Goal: Task Accomplishment & Management: Complete application form

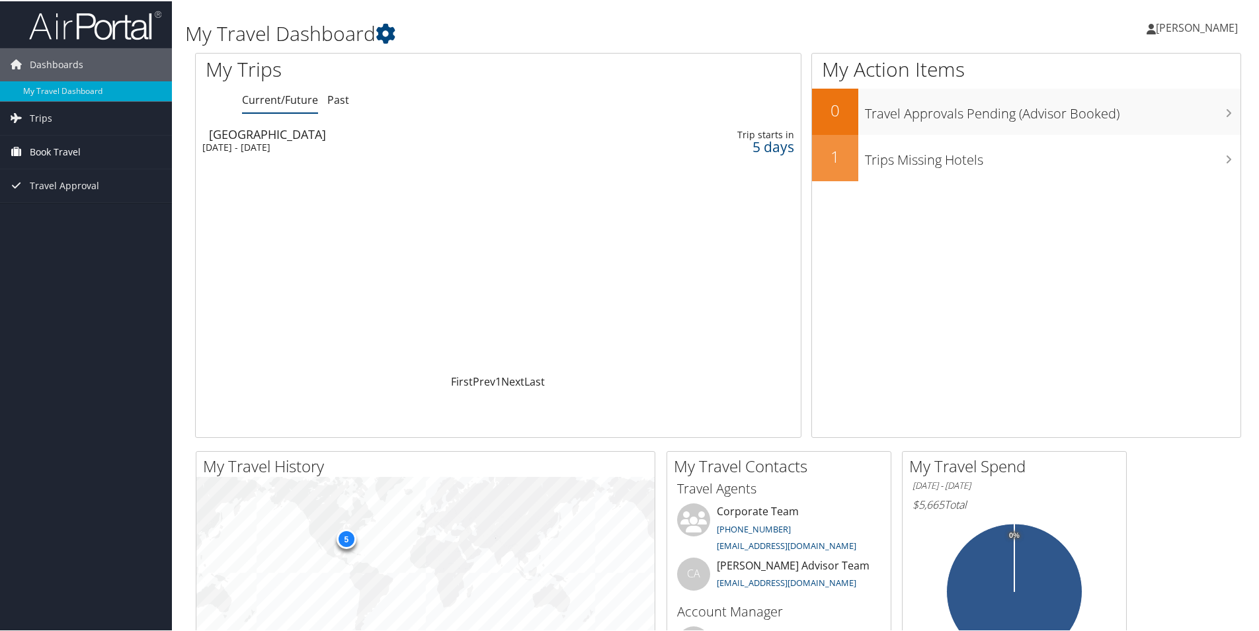
click at [44, 145] on span "Book Travel" at bounding box center [55, 150] width 51 height 33
click at [50, 174] on link "Agent Booking Request" at bounding box center [86, 177] width 172 height 20
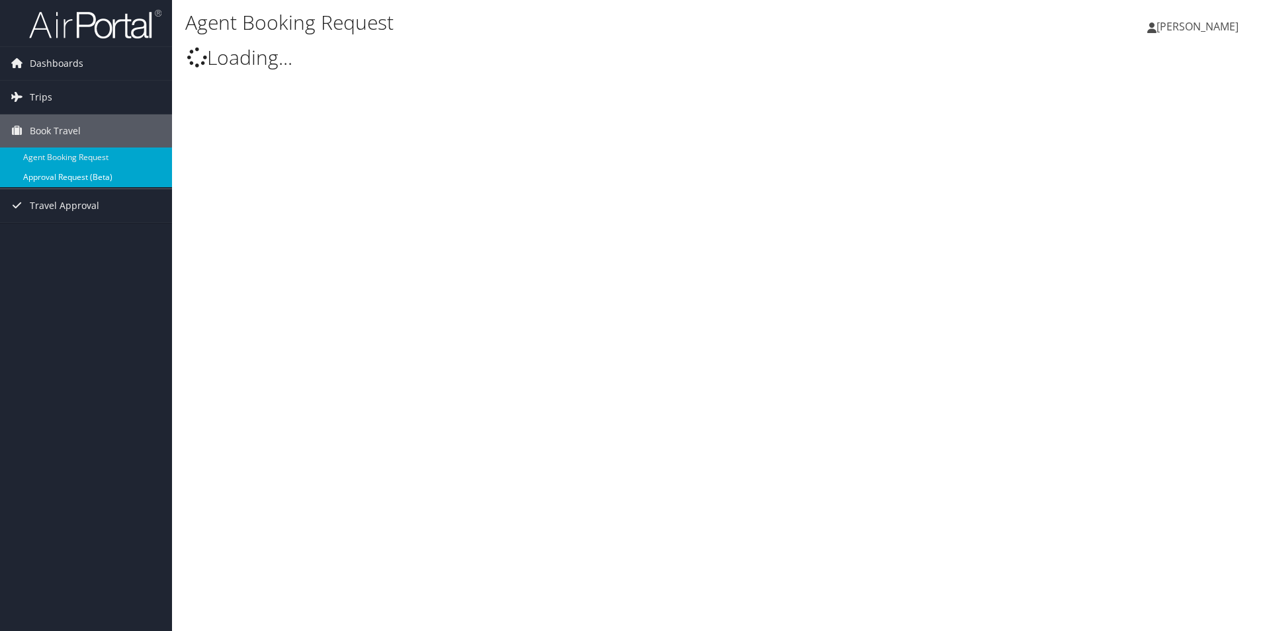
type input "[PERSON_NAME]"
select select "[EMAIL_ADDRESS][DOMAIN_NAME]"
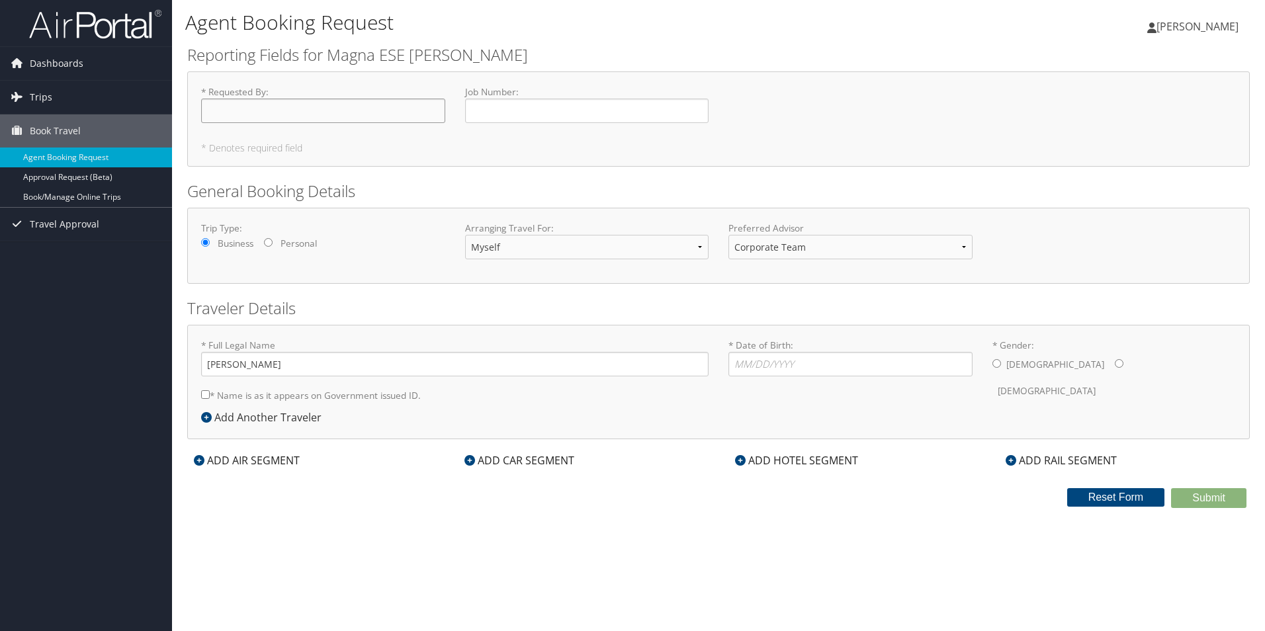
click at [258, 116] on input "* Requested By : Required" at bounding box center [323, 111] width 244 height 24
type input "[PERSON_NAME]"
click at [755, 248] on select "Corporate Team [PERSON_NAME] Advisor Team" at bounding box center [850, 247] width 244 height 24
click at [770, 359] on input "* Date of Birth: Invalid Date" at bounding box center [850, 364] width 244 height 24
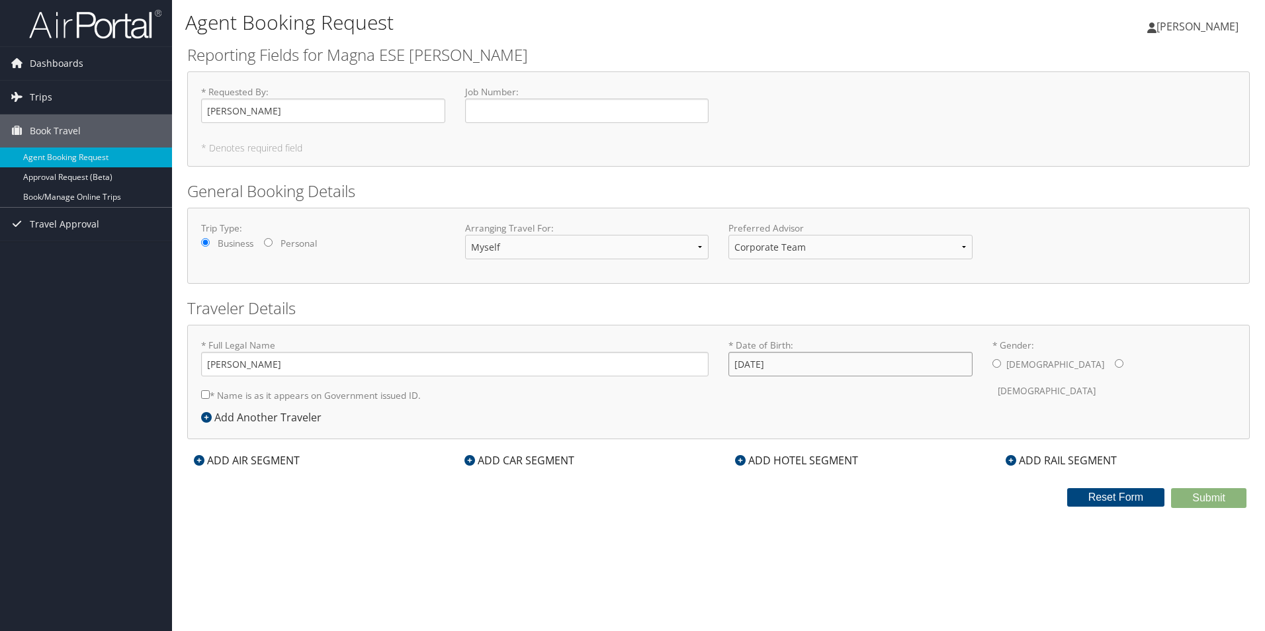
type input "[DATE]"
click at [999, 366] on input "* Gender: [DEMOGRAPHIC_DATA] [DEMOGRAPHIC_DATA]" at bounding box center [996, 363] width 9 height 9
radio input "true"
click at [257, 459] on div "ADD AIR SEGMENT" at bounding box center [246, 460] width 119 height 16
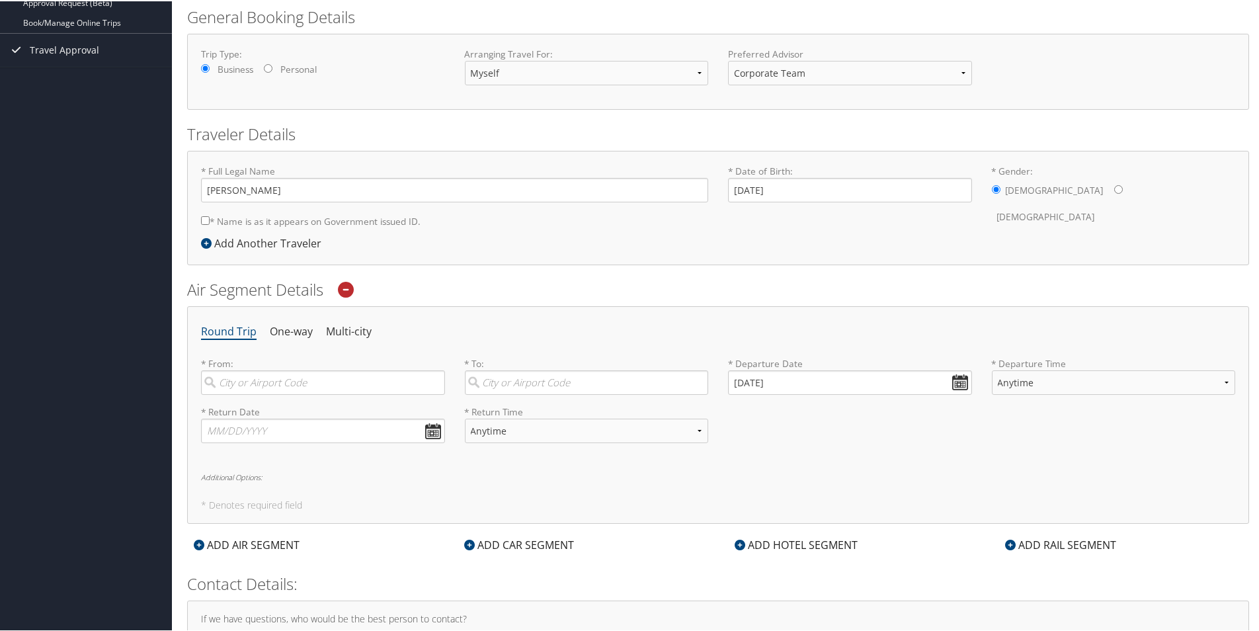
scroll to position [198, 0]
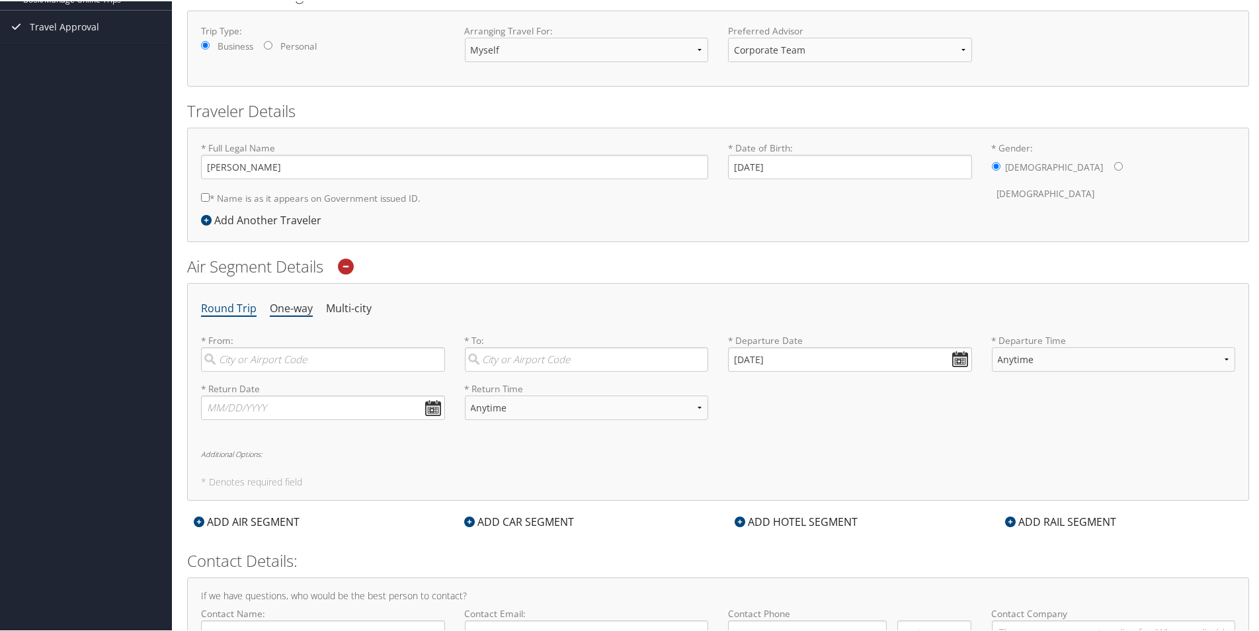
click at [287, 307] on li "One-way" at bounding box center [291, 308] width 43 height 24
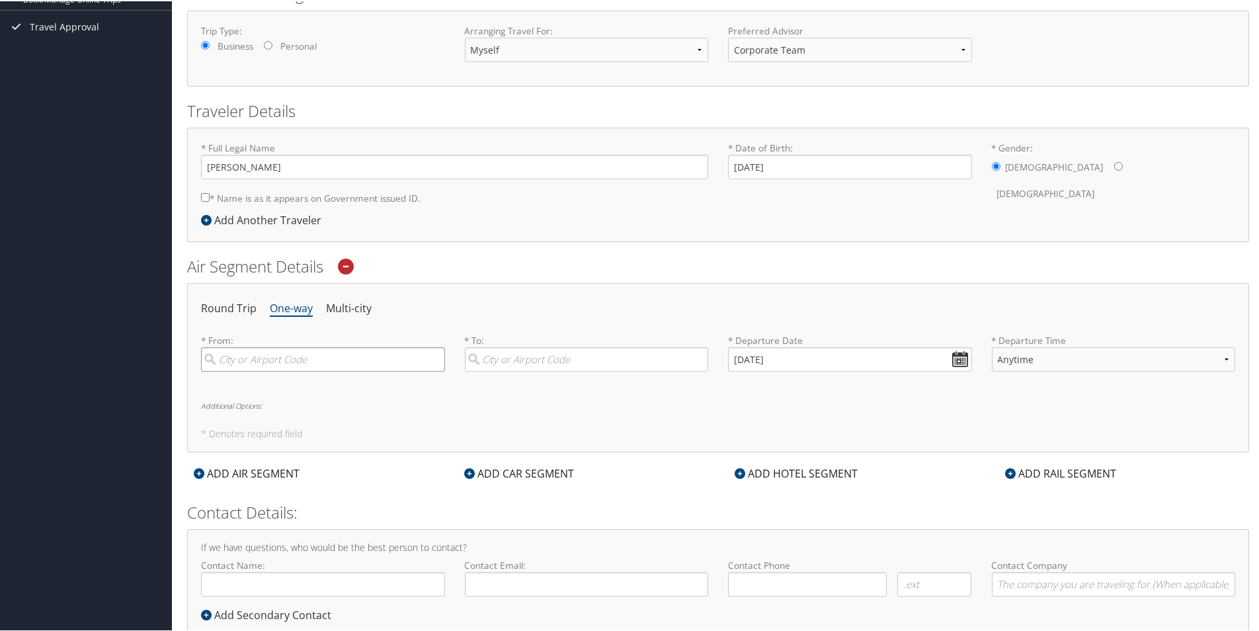
click at [240, 362] on input "search" at bounding box center [323, 358] width 244 height 24
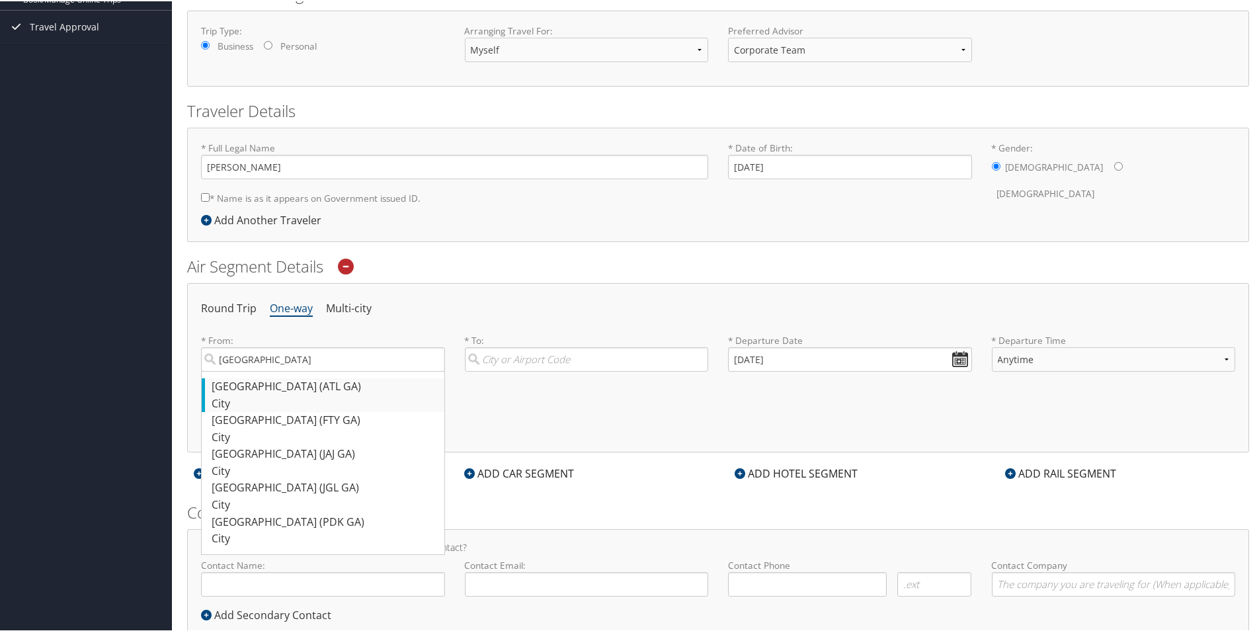
click at [247, 382] on div "[GEOGRAPHIC_DATA] ([GEOGRAPHIC_DATA] [GEOGRAPHIC_DATA])" at bounding box center [325, 385] width 226 height 17
click at [247, 370] on input "[GEOGRAPHIC_DATA]" at bounding box center [323, 358] width 244 height 24
type input "[GEOGRAPHIC_DATA] ([GEOGRAPHIC_DATA] [GEOGRAPHIC_DATA])"
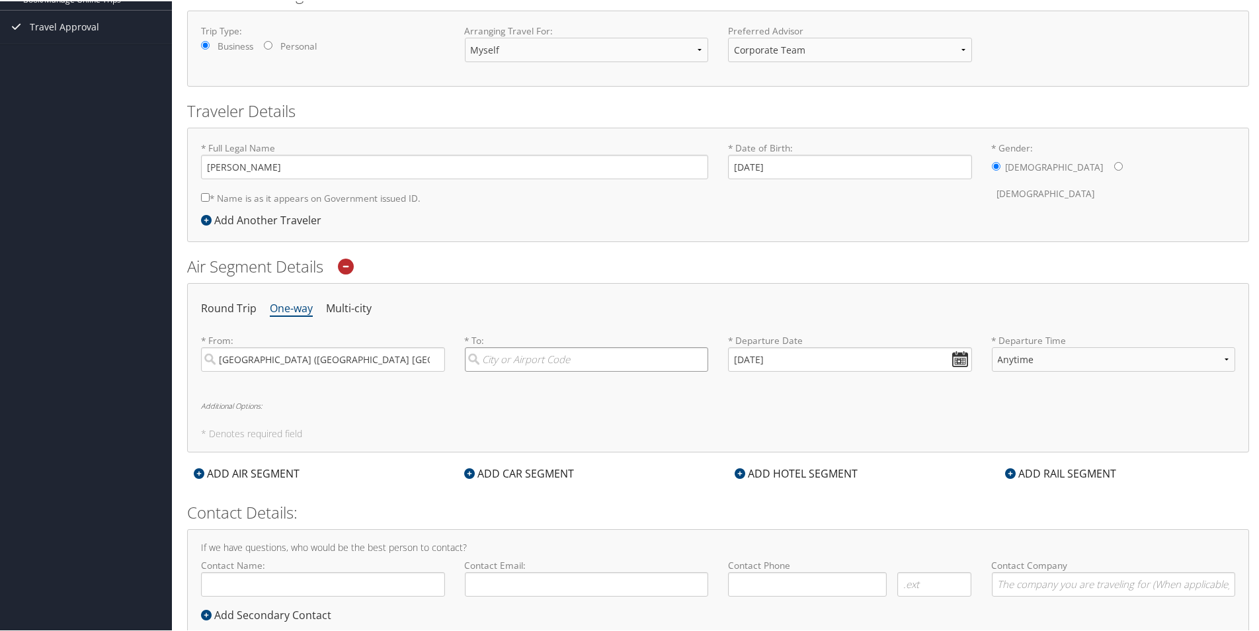
click at [507, 355] on input "search" at bounding box center [587, 358] width 244 height 24
click at [506, 380] on div "Queretaro (QRO Mexico)" at bounding box center [589, 385] width 226 height 17
click at [506, 370] on input "quer" at bounding box center [587, 358] width 244 height 24
type input "Queretaro (QRO Mexico)"
click at [960, 356] on input "[DATE]" at bounding box center [850, 358] width 244 height 24
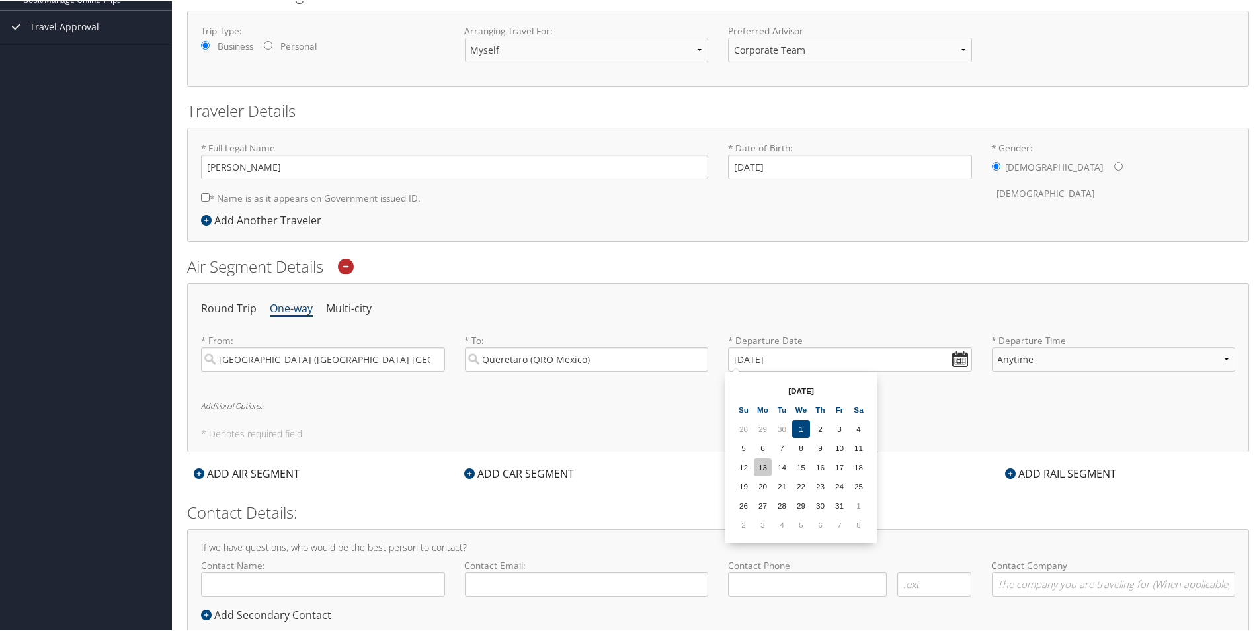
click at [763, 468] on td "13" at bounding box center [763, 466] width 18 height 18
type input "[DATE]"
click at [1222, 355] on select "Anytime Early Morning (5AM-7AM) Morning (7AM-12PM) Afternoon (12PM-5PM) Evening…" at bounding box center [1114, 358] width 244 height 24
select select "6:00 AM"
click at [992, 346] on select "Anytime Early Morning (5AM-7AM) Morning (7AM-12PM) Afternoon (12PM-5PM) Evening…" at bounding box center [1114, 358] width 244 height 24
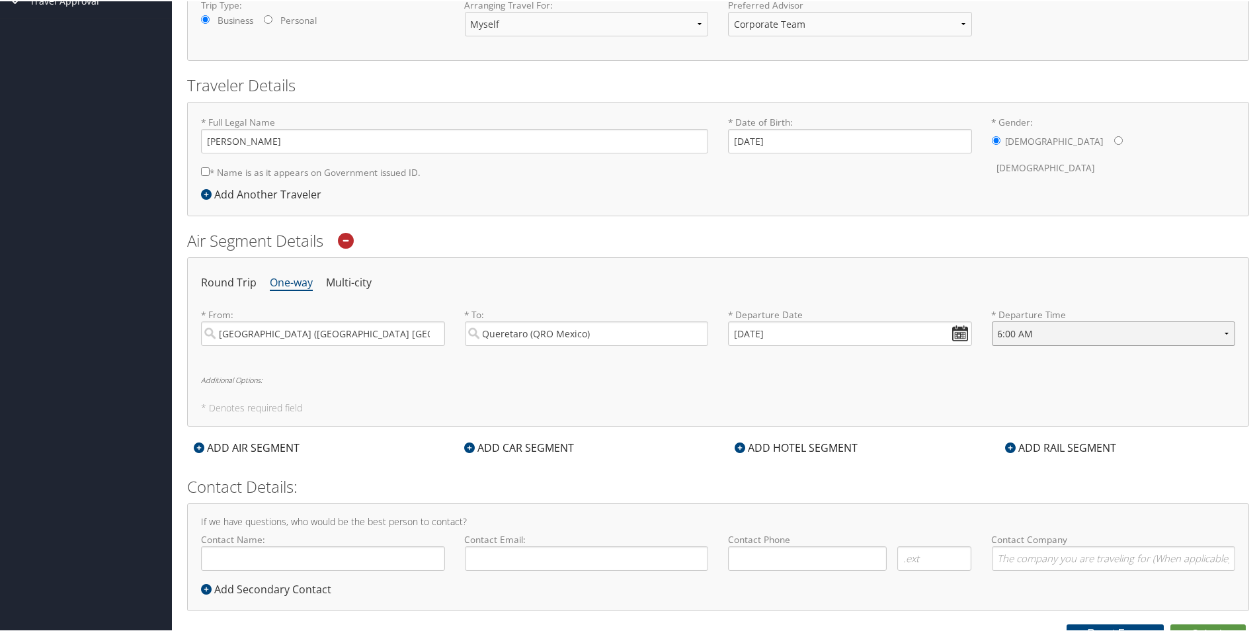
scroll to position [236, 0]
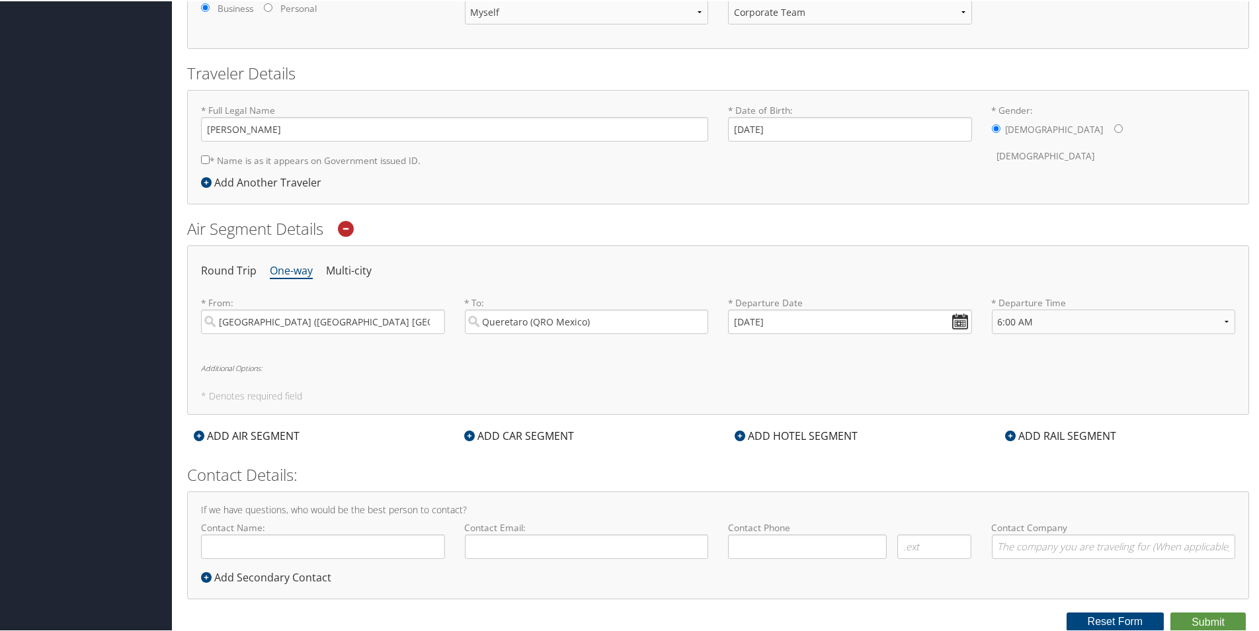
click at [749, 433] on div "ADD HOTEL SEGMENT" at bounding box center [796, 435] width 136 height 16
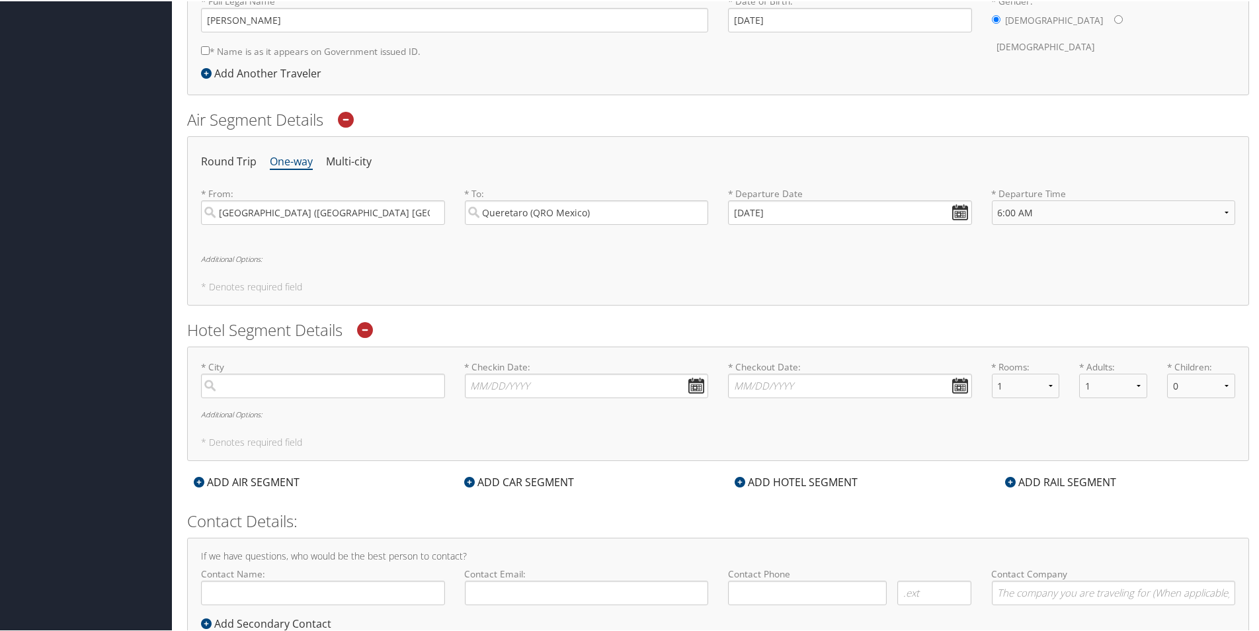
scroll to position [368, 0]
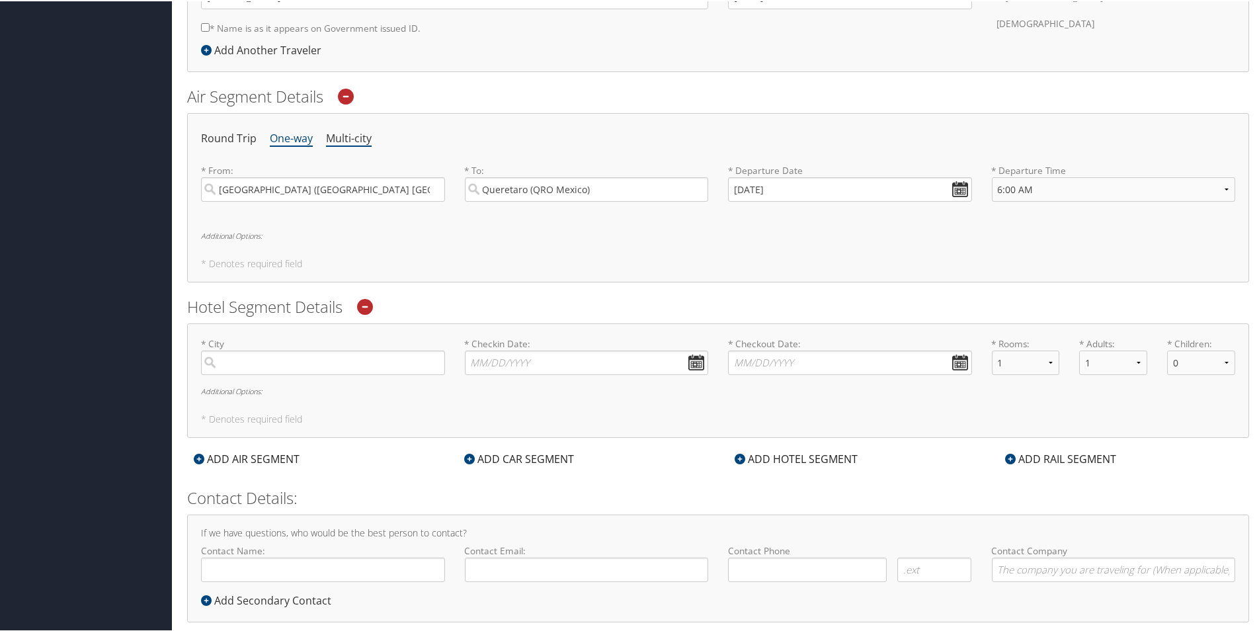
click at [345, 143] on li "Multi-city" at bounding box center [349, 138] width 46 height 24
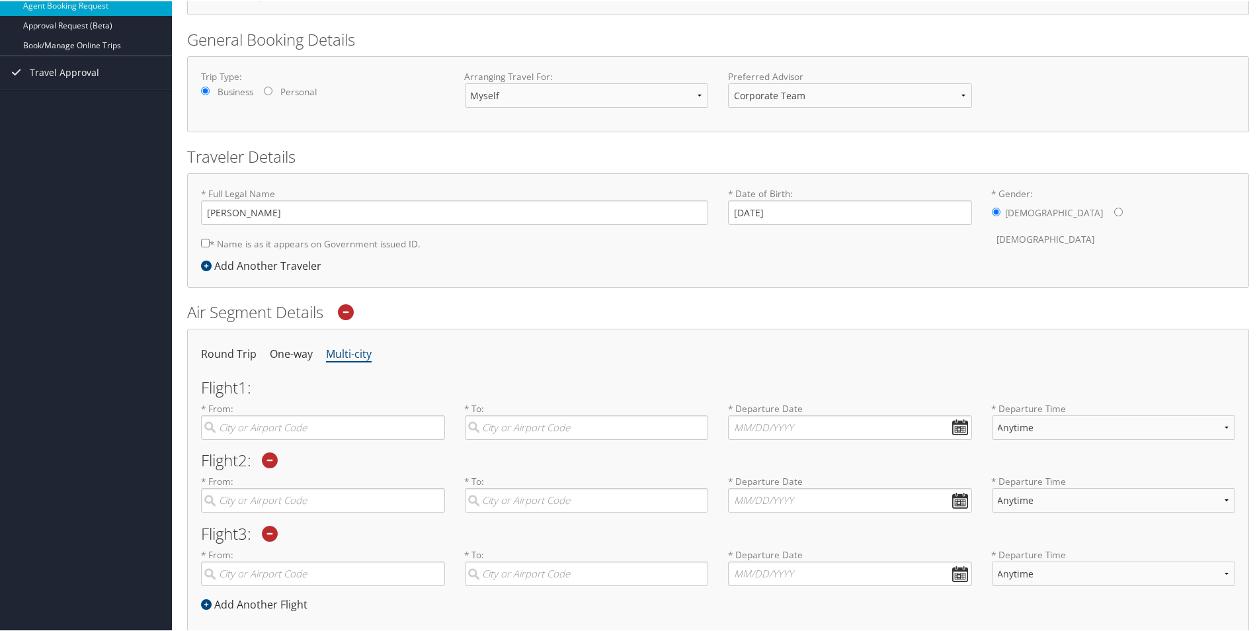
scroll to position [302, 0]
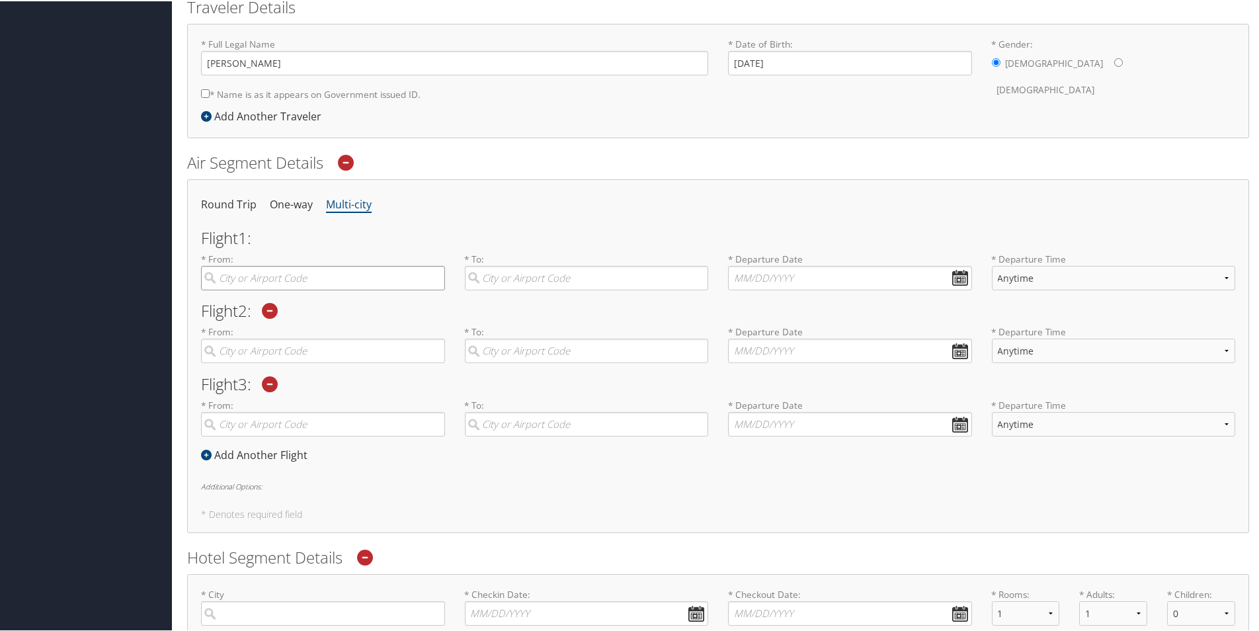
click at [255, 274] on input "search" at bounding box center [323, 277] width 244 height 24
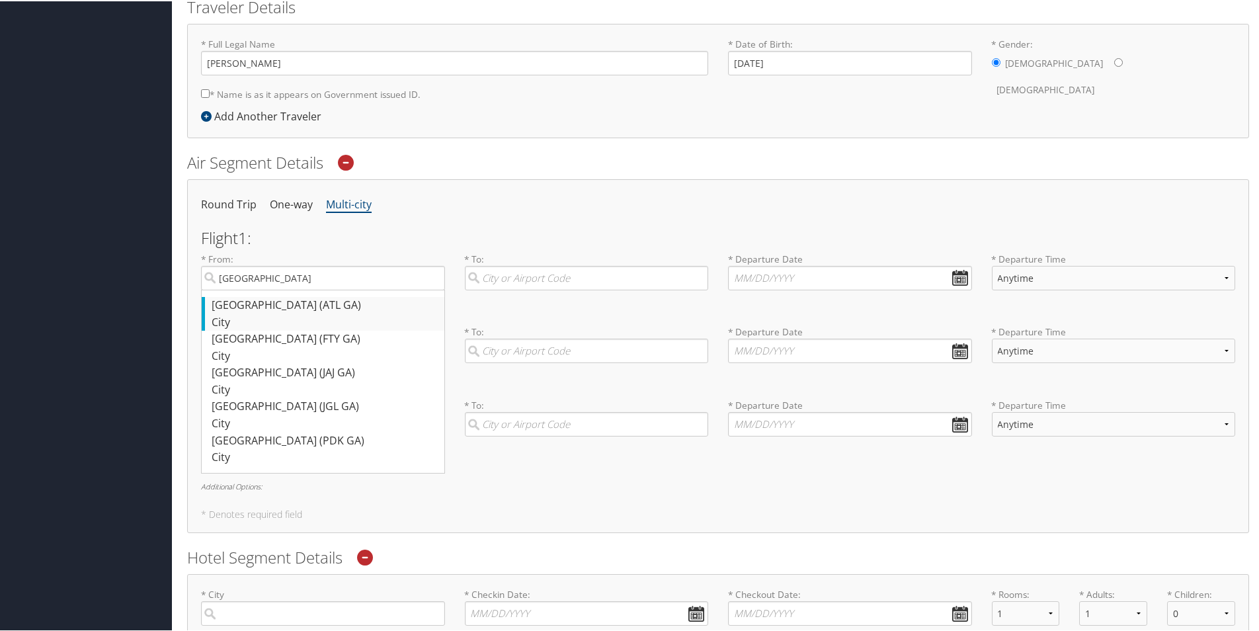
click at [260, 304] on div "[GEOGRAPHIC_DATA] ([GEOGRAPHIC_DATA] [GEOGRAPHIC_DATA])" at bounding box center [325, 304] width 226 height 17
click at [260, 289] on input "[GEOGRAPHIC_DATA]" at bounding box center [323, 277] width 244 height 24
type input "[GEOGRAPHIC_DATA] ([GEOGRAPHIC_DATA] [GEOGRAPHIC_DATA])"
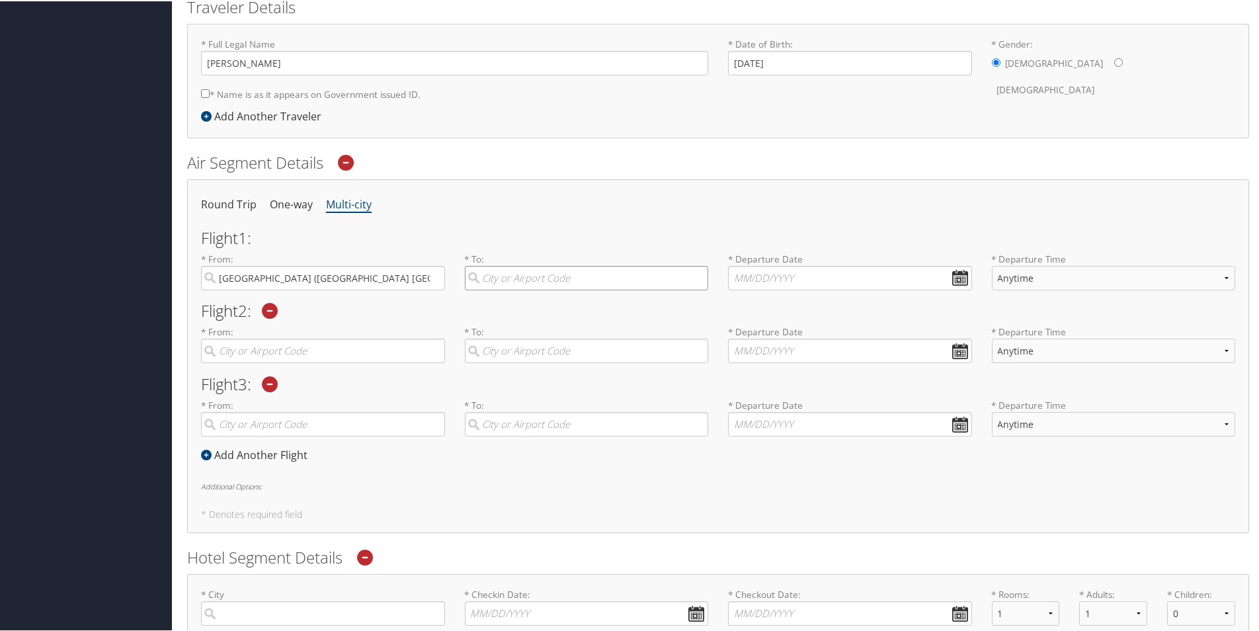
click at [505, 278] on input "search" at bounding box center [587, 277] width 244 height 24
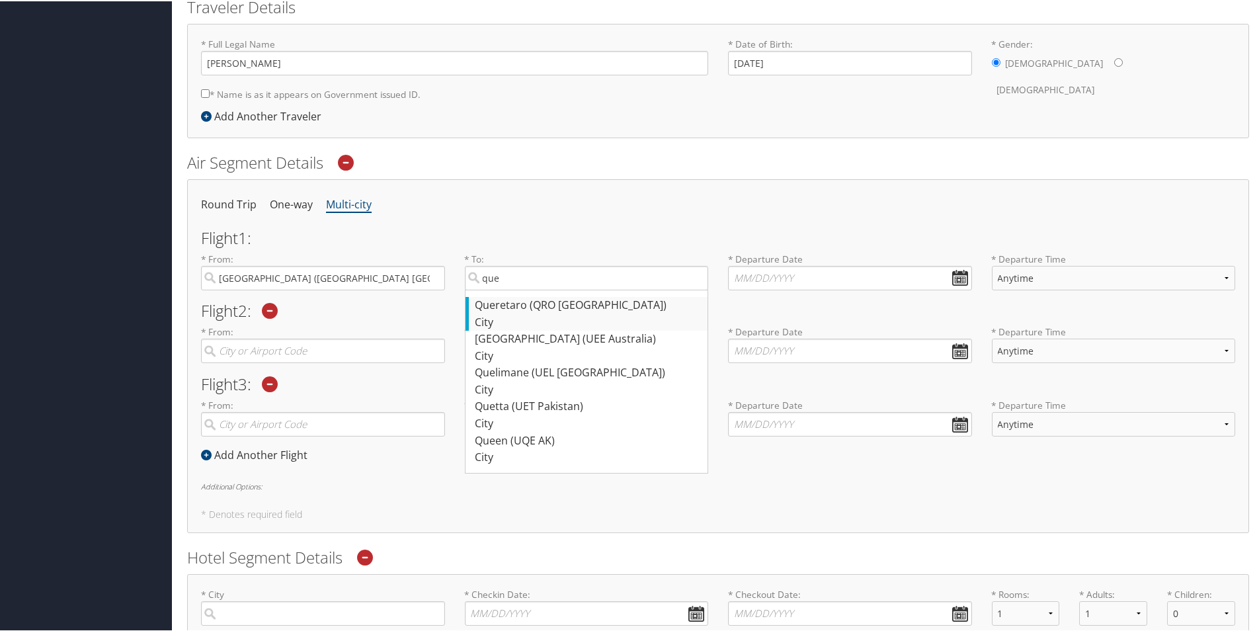
click at [505, 307] on div "Queretaro (QRO Mexico)" at bounding box center [589, 304] width 226 height 17
click at [505, 289] on input "que" at bounding box center [587, 277] width 244 height 24
type input "Queretaro (QRO Mexico)"
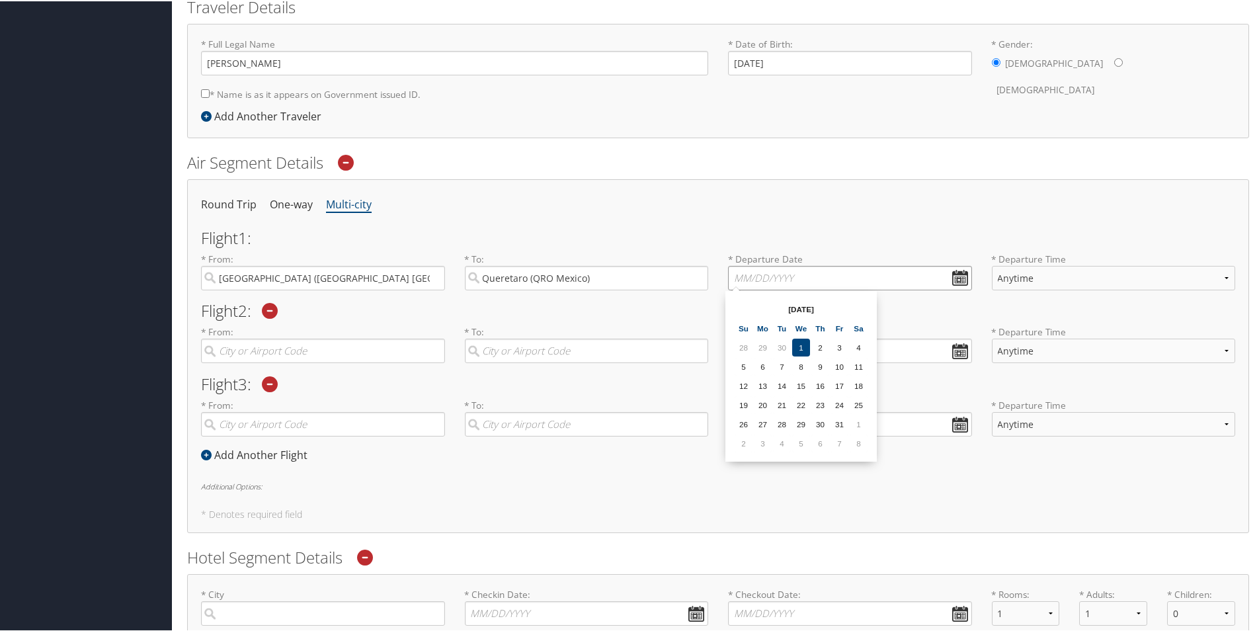
click at [954, 273] on input "text" at bounding box center [850, 277] width 244 height 24
click at [767, 385] on td "13" at bounding box center [763, 385] width 18 height 18
type input "[DATE]"
click at [1227, 274] on select "Anytime Early Morning (5AM-7AM) Morning (7AM-12PM) Afternoon (12PM-5PM) Evening…" at bounding box center [1114, 277] width 244 height 24
select select "6:00 AM"
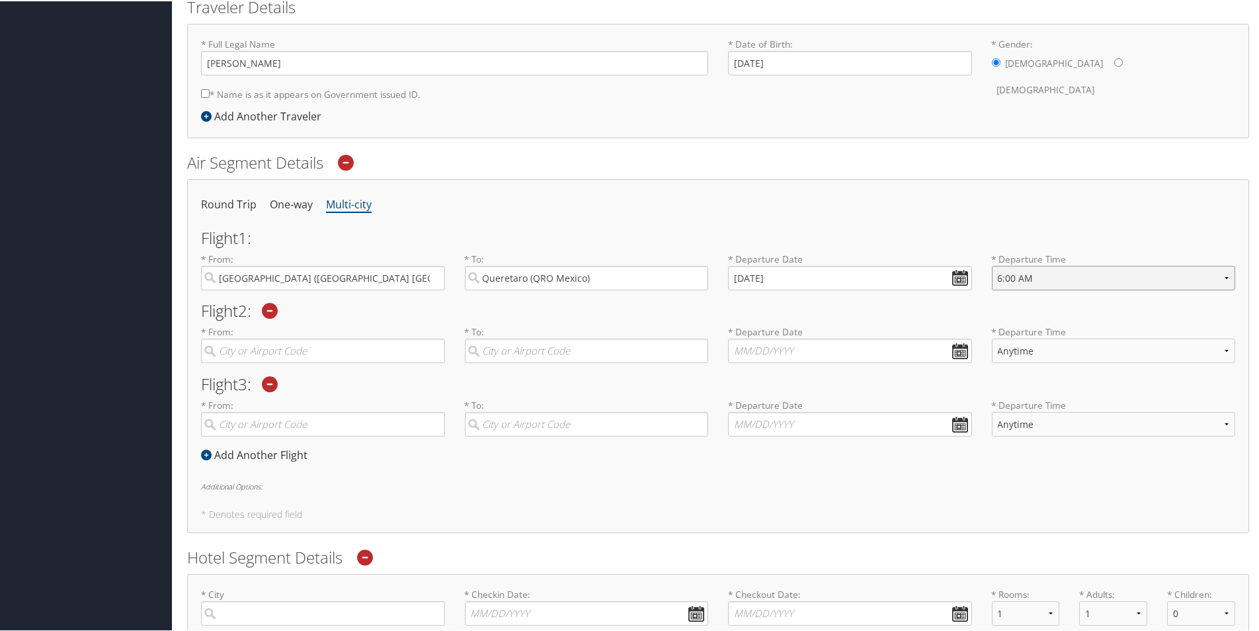
click at [992, 265] on select "Anytime Early Morning (5AM-7AM) Morning (7AM-12PM) Afternoon (12PM-5PM) Evening…" at bounding box center [1114, 277] width 244 height 24
click at [310, 347] on input "search" at bounding box center [323, 349] width 244 height 24
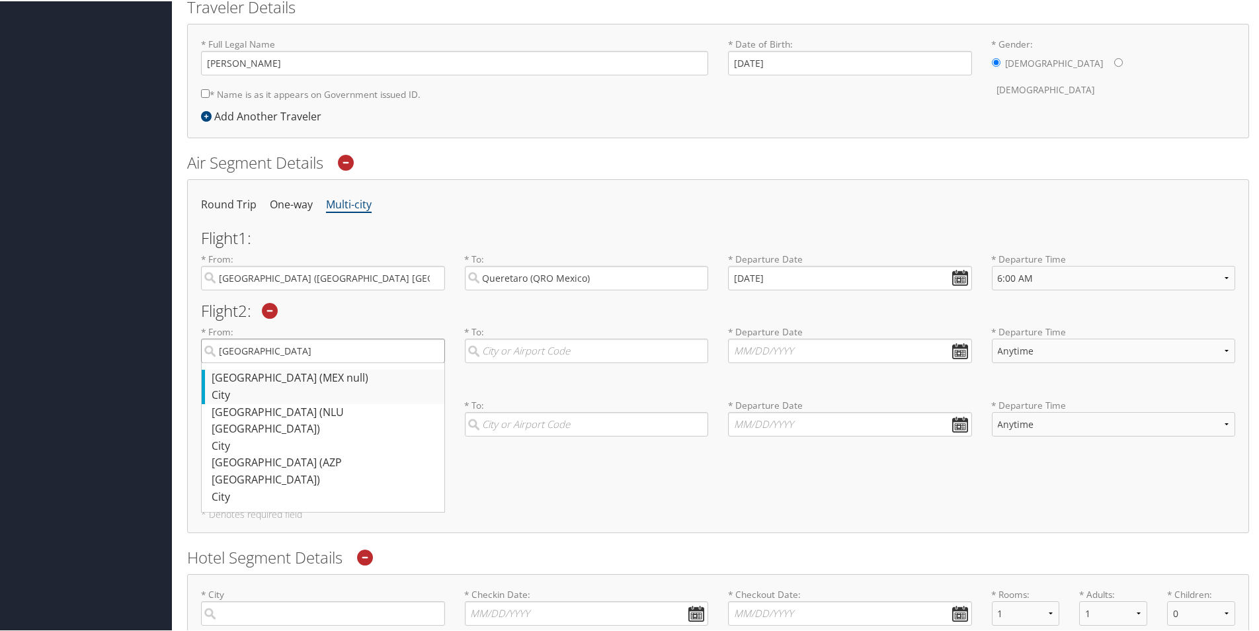
scroll to position [368, 0]
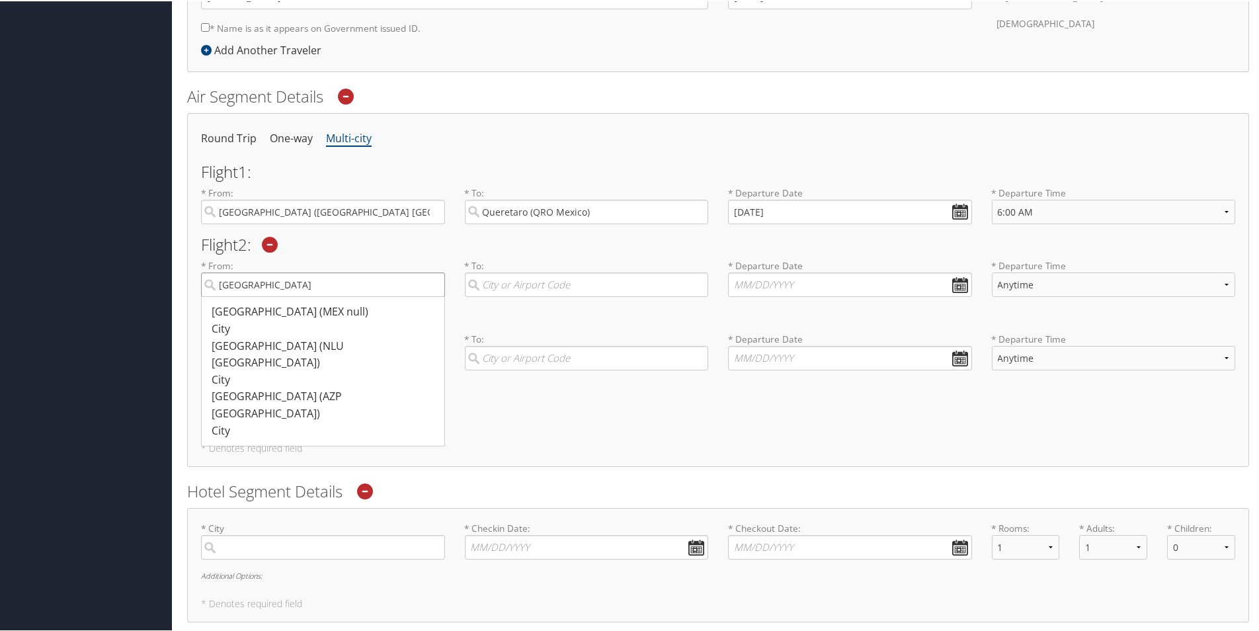
type input "[GEOGRAPHIC_DATA]"
click at [524, 287] on input "search" at bounding box center [587, 283] width 244 height 24
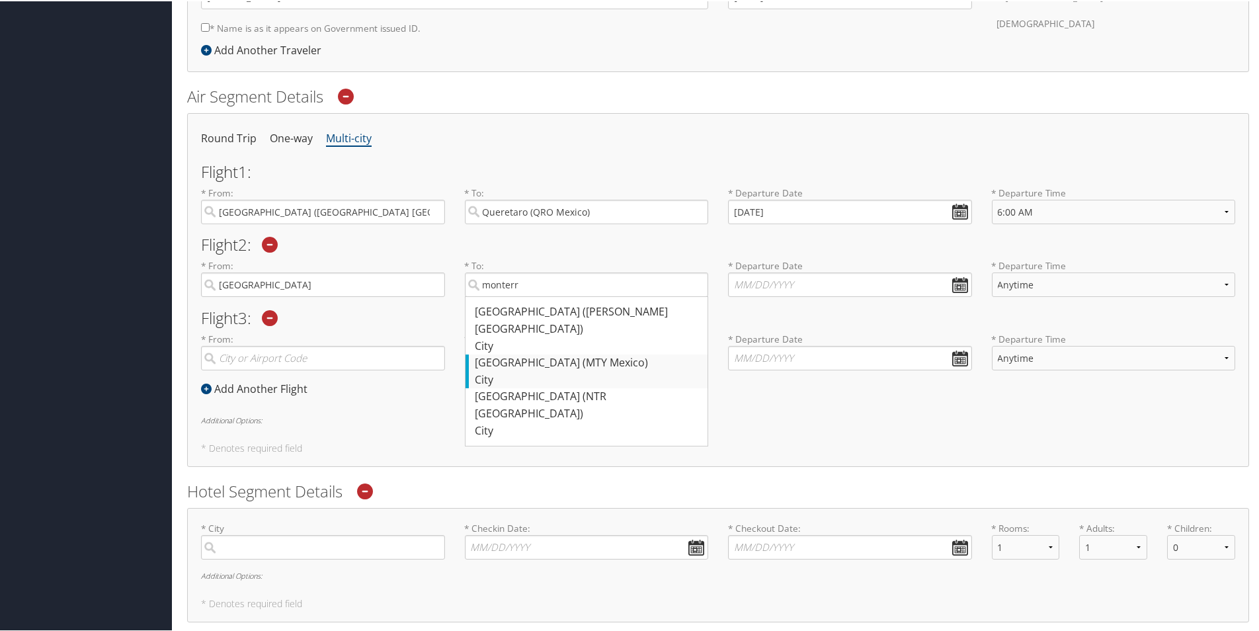
click at [532, 353] on div "[GEOGRAPHIC_DATA] (MTY [GEOGRAPHIC_DATA])" at bounding box center [589, 361] width 226 height 17
click at [532, 296] on input "monterr" at bounding box center [587, 283] width 244 height 24
type input "[GEOGRAPHIC_DATA] (MTY [GEOGRAPHIC_DATA])"
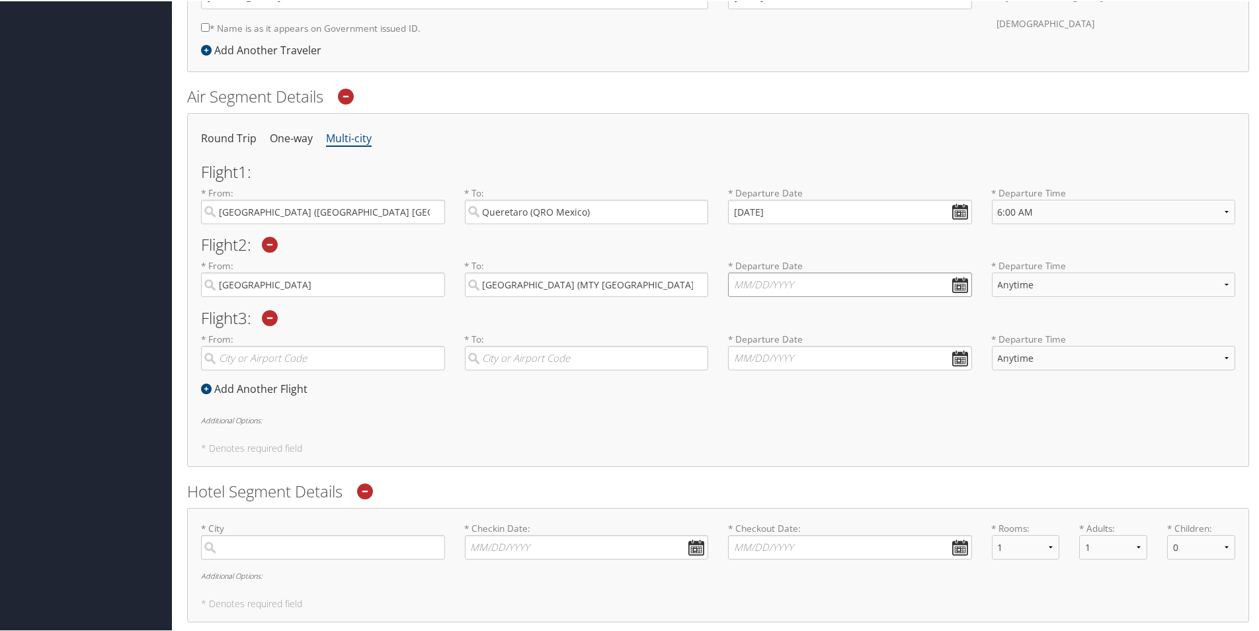
click at [956, 281] on input "text" at bounding box center [850, 283] width 244 height 24
click at [822, 390] on td "16" at bounding box center [821, 391] width 18 height 18
type input "[DATE]"
click at [1222, 285] on select "Anytime Early Morning (5AM-7AM) Morning (7AM-12PM) Afternoon (12PM-5PM) Evening…" at bounding box center [1114, 283] width 244 height 24
select select "6:00 AM"
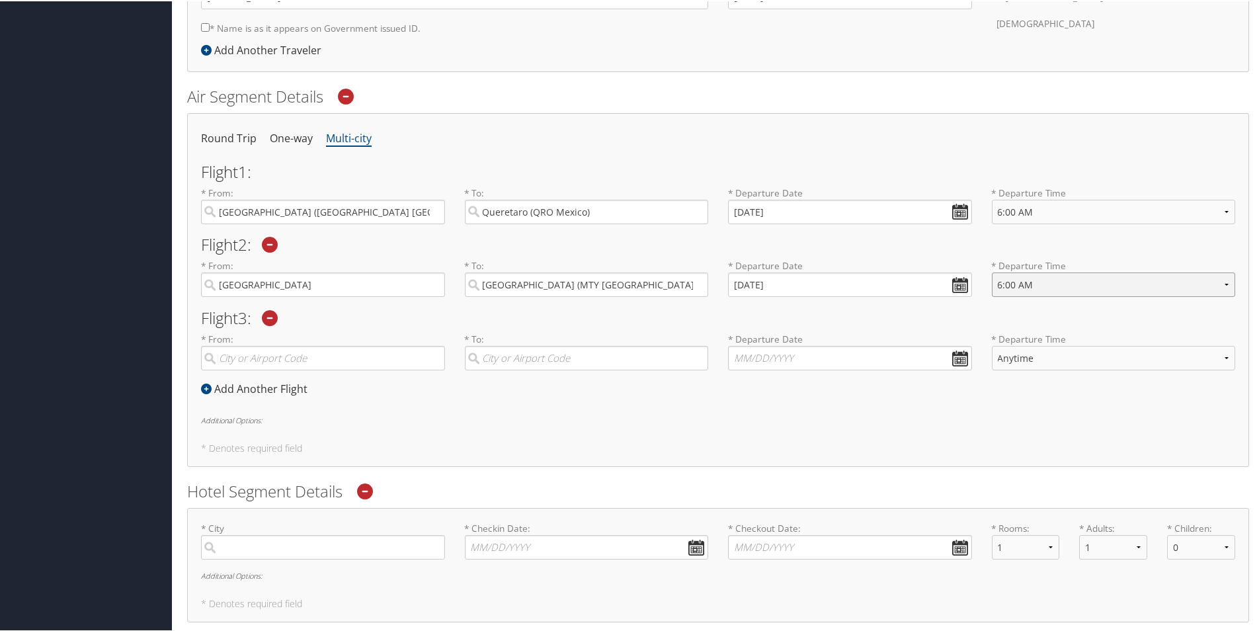
click at [992, 271] on select "Anytime Early Morning (5AM-7AM) Morning (7AM-12PM) Afternoon (12PM-5PM) Evening…" at bounding box center [1114, 283] width 244 height 24
click at [319, 361] on input "search" at bounding box center [323, 357] width 244 height 24
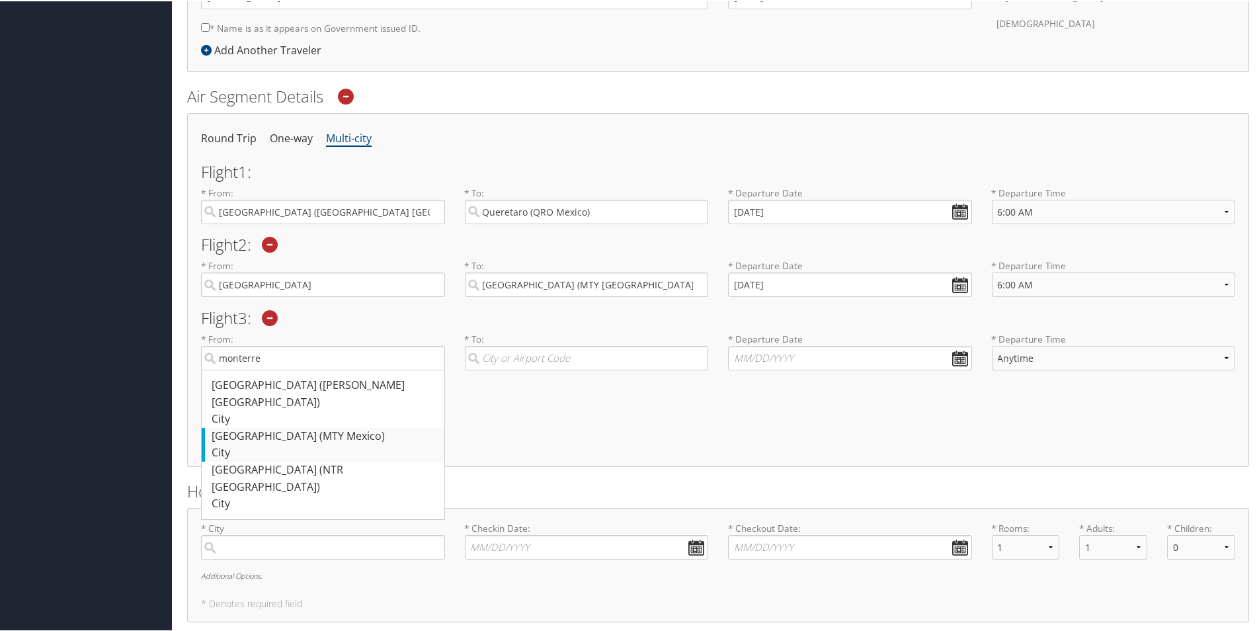
click at [308, 427] on div "[GEOGRAPHIC_DATA] (MTY [GEOGRAPHIC_DATA])" at bounding box center [325, 435] width 226 height 17
click at [308, 369] on input "monterre" at bounding box center [323, 357] width 244 height 24
type input "[GEOGRAPHIC_DATA] (MTY [GEOGRAPHIC_DATA])"
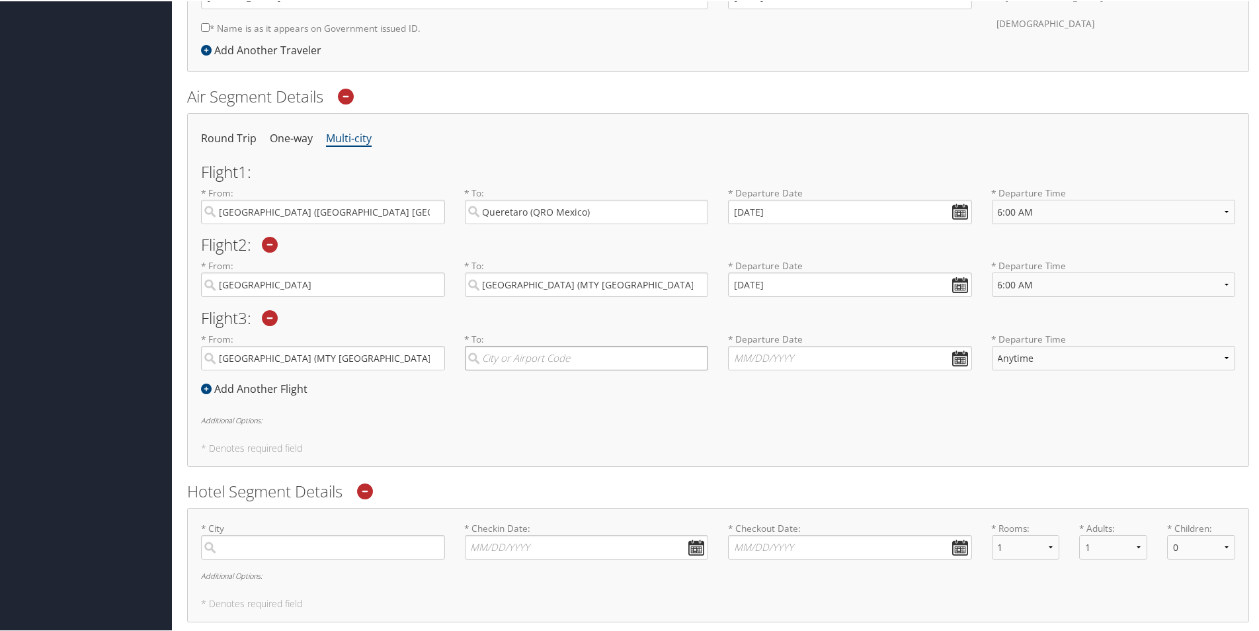
click at [513, 355] on input "search" at bounding box center [587, 357] width 244 height 24
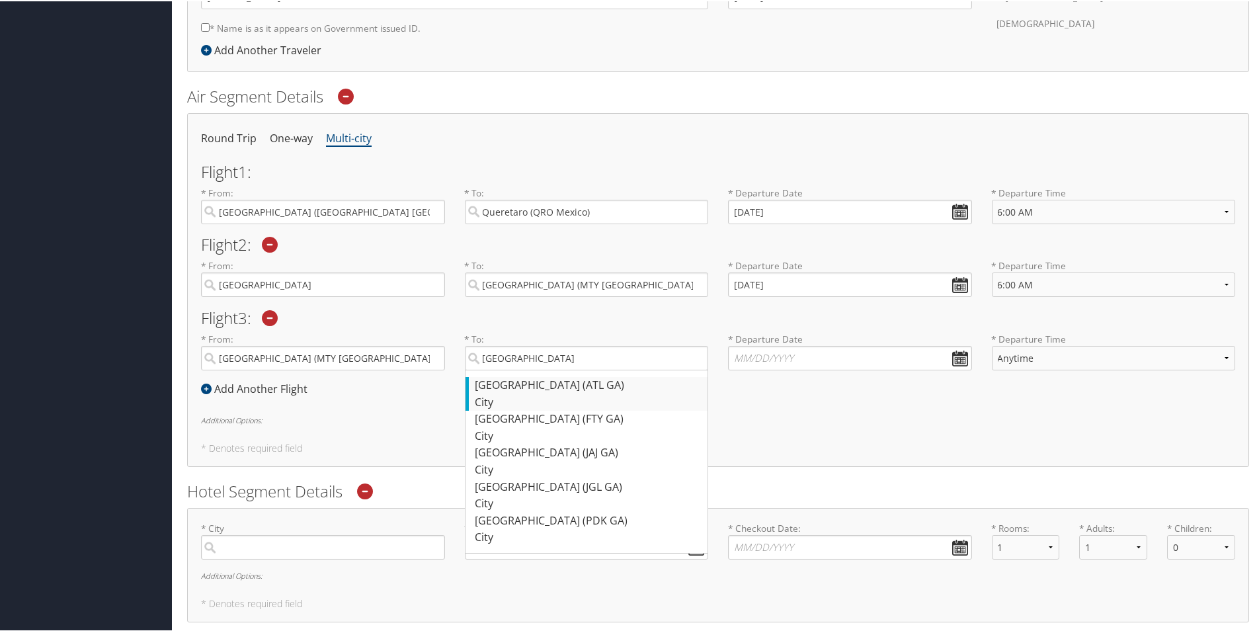
click at [532, 393] on div "City" at bounding box center [589, 401] width 226 height 17
click at [532, 369] on input "[GEOGRAPHIC_DATA]" at bounding box center [587, 357] width 244 height 24
type input "[GEOGRAPHIC_DATA] ([GEOGRAPHIC_DATA] [GEOGRAPHIC_DATA])"
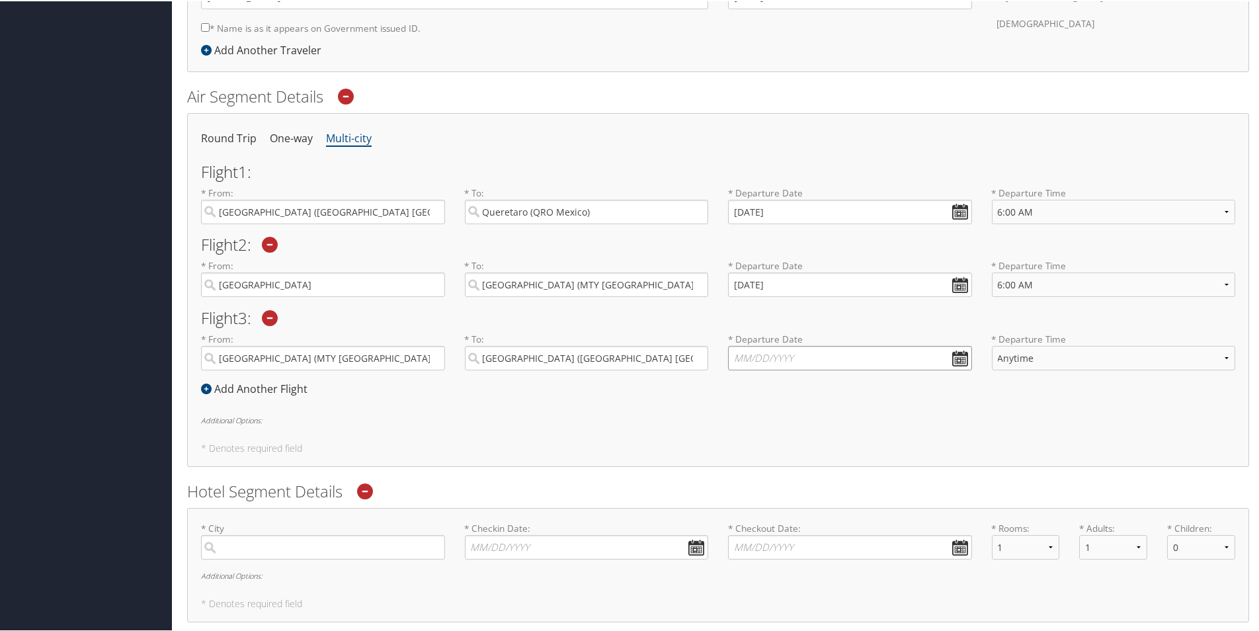
click at [955, 359] on input "text" at bounding box center [850, 357] width 244 height 24
click at [839, 461] on td "17" at bounding box center [840, 465] width 18 height 18
type input "[DATE]"
click at [1225, 357] on select "Anytime Early Morning (5AM-7AM) Morning (7AM-12PM) Afternoon (12PM-5PM) Evening…" at bounding box center [1114, 357] width 244 height 24
click at [992, 345] on select "Anytime Early Morning (5AM-7AM) Morning (7AM-12PM) Afternoon (12PM-5PM) Evening…" at bounding box center [1114, 357] width 244 height 24
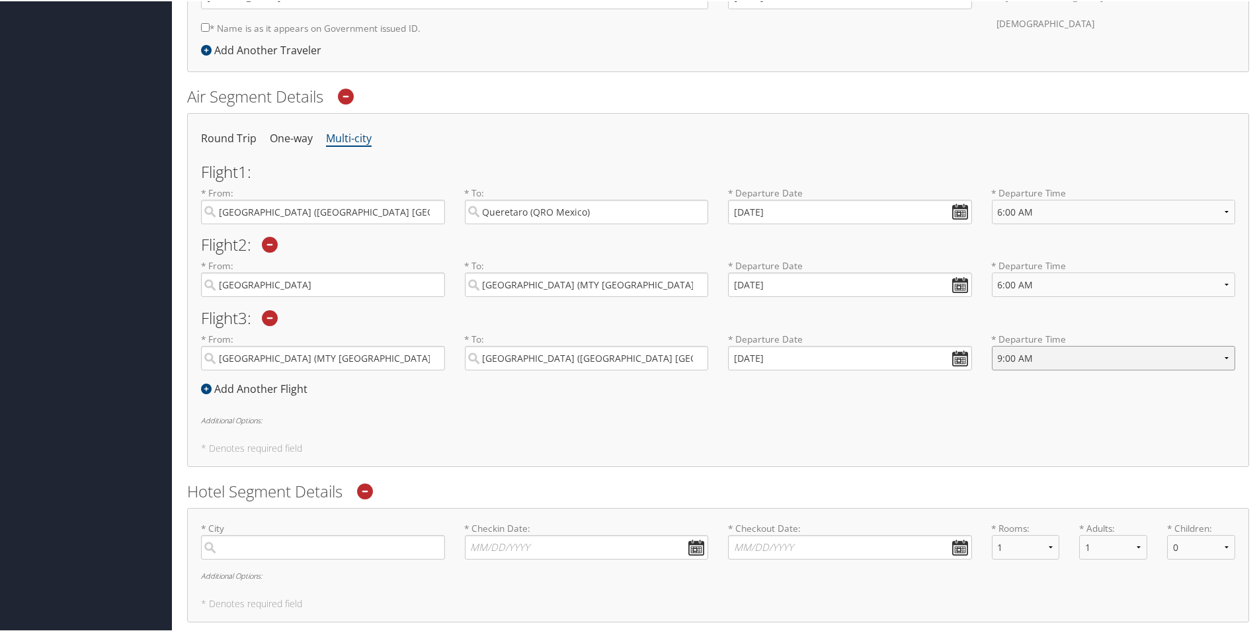
click at [1221, 356] on select "Anytime Early Morning (5AM-7AM) Morning (7AM-12PM) Afternoon (12PM-5PM) Evening…" at bounding box center [1114, 357] width 244 height 24
select select "8:00 AM"
click at [992, 345] on select "Anytime Early Morning (5AM-7AM) Morning (7AM-12PM) Afternoon (12PM-5PM) Evening…" at bounding box center [1114, 357] width 244 height 24
click at [308, 288] on input "[GEOGRAPHIC_DATA]" at bounding box center [323, 283] width 244 height 24
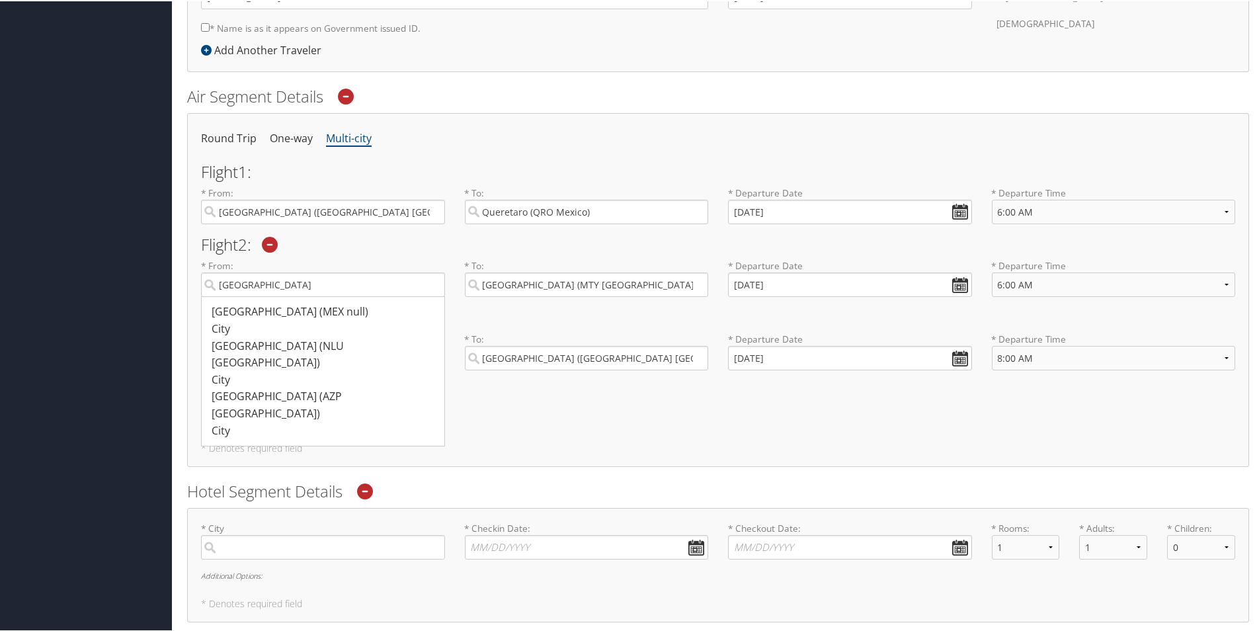
click at [300, 310] on div "[GEOGRAPHIC_DATA] (MEX null)" at bounding box center [325, 310] width 226 height 17
click at [300, 296] on input "[GEOGRAPHIC_DATA]" at bounding box center [323, 283] width 244 height 24
type input "[GEOGRAPHIC_DATA] (MEX null)"
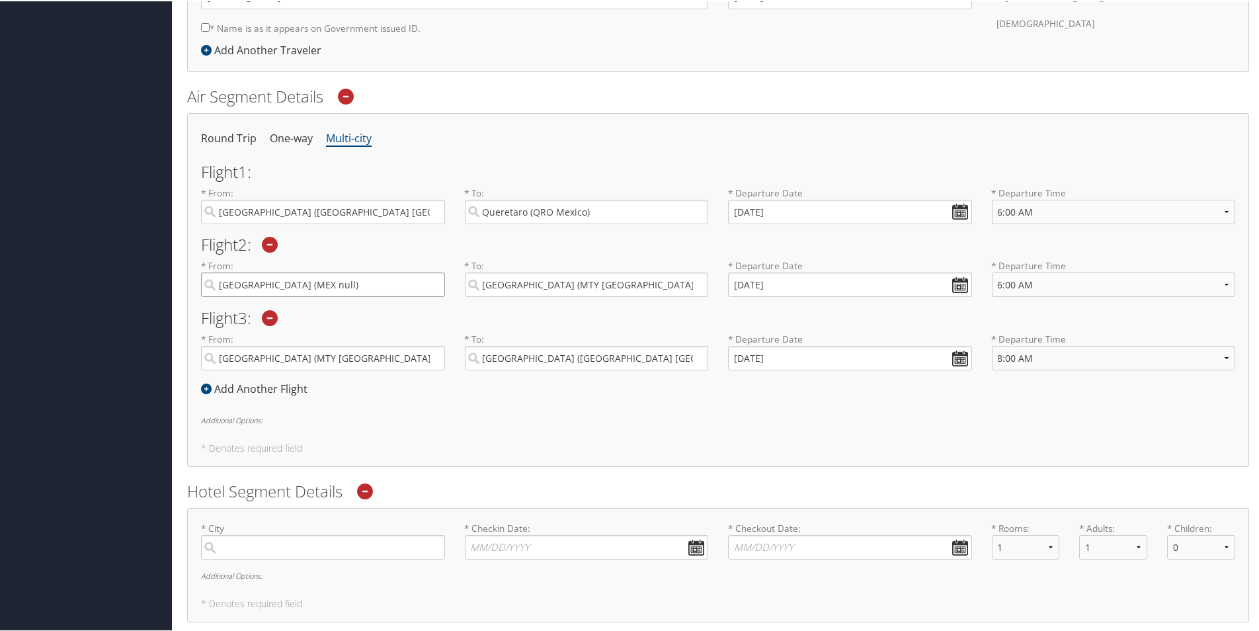
click at [430, 282] on input "[GEOGRAPHIC_DATA] (MEX null)" at bounding box center [323, 283] width 244 height 24
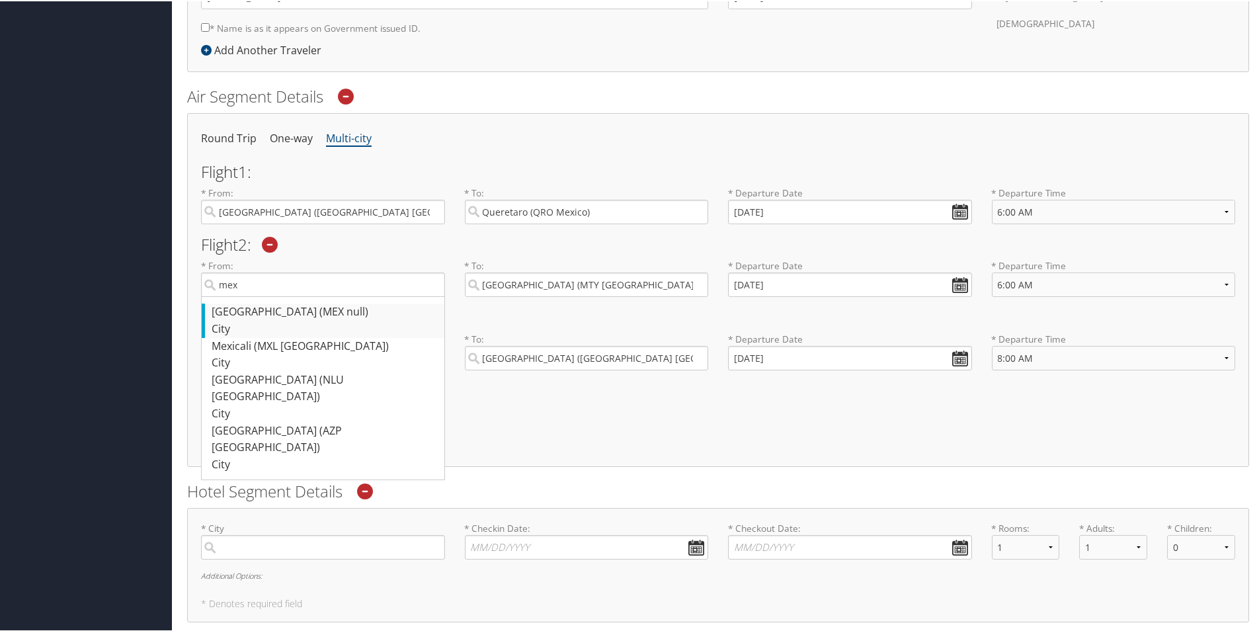
click at [334, 307] on div "[GEOGRAPHIC_DATA] (MEX null)" at bounding box center [325, 310] width 226 height 17
click at [334, 296] on input "mex" at bounding box center [323, 283] width 244 height 24
type input "[GEOGRAPHIC_DATA] (MEX null)"
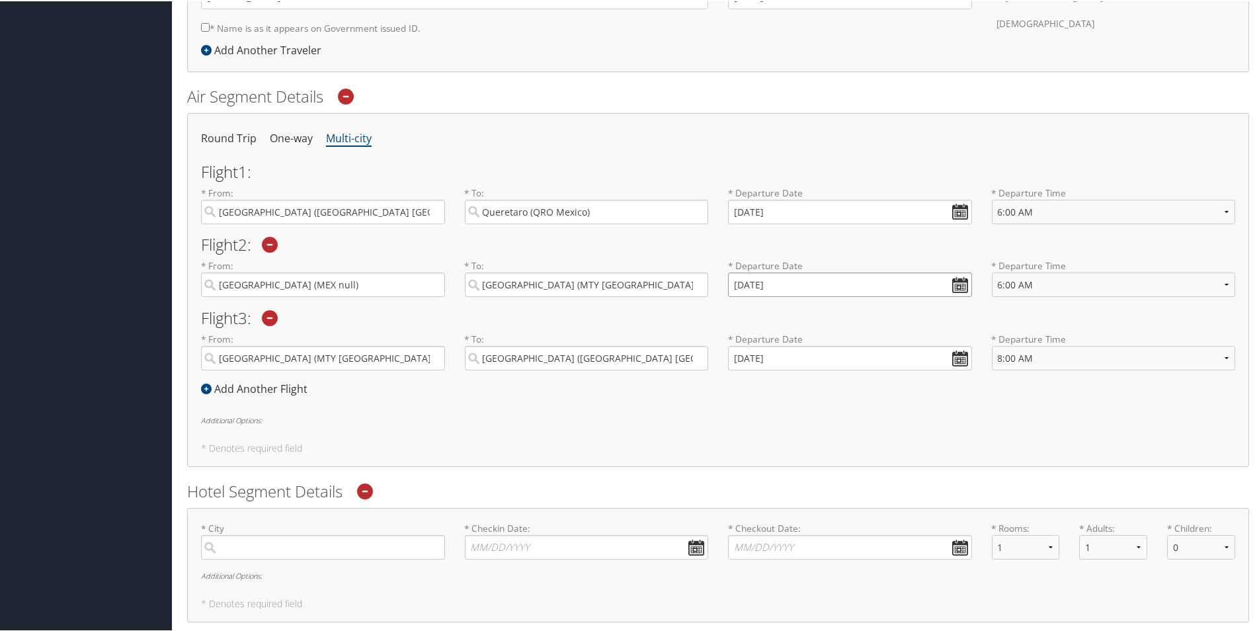
click at [957, 283] on input "[DATE]" at bounding box center [850, 283] width 244 height 24
click at [948, 308] on div "Flight 1 : * From: [GEOGRAPHIC_DATA] (ATL [GEOGRAPHIC_DATA]) Required * To: Que…" at bounding box center [718, 279] width 1034 height 233
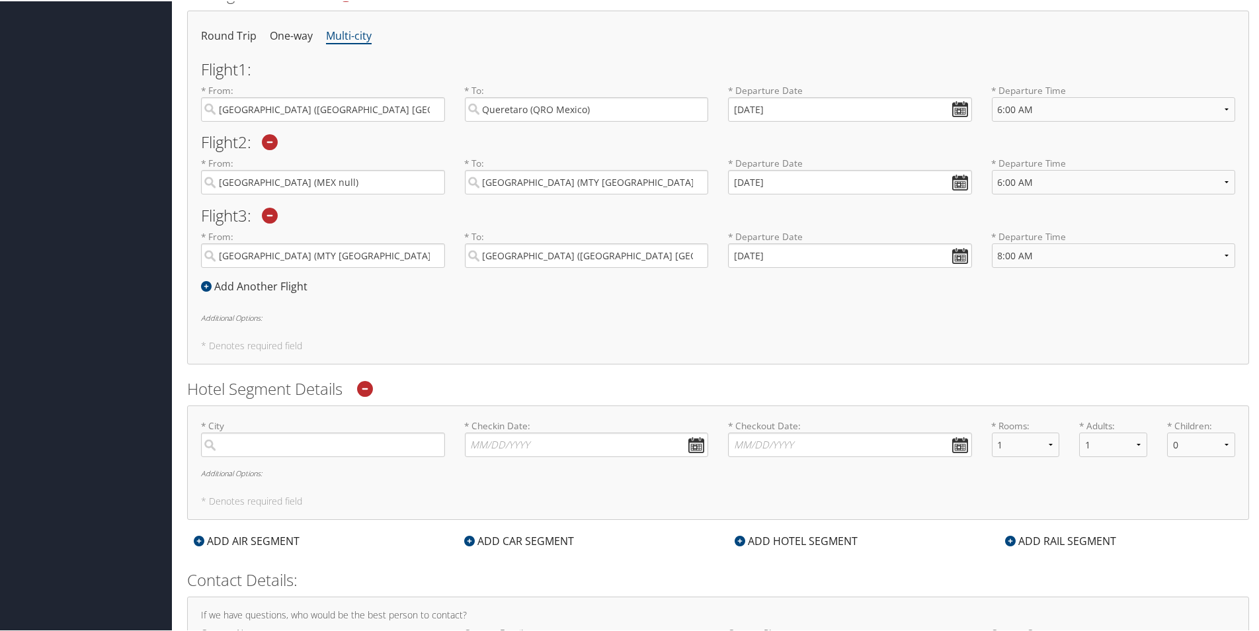
scroll to position [501, 0]
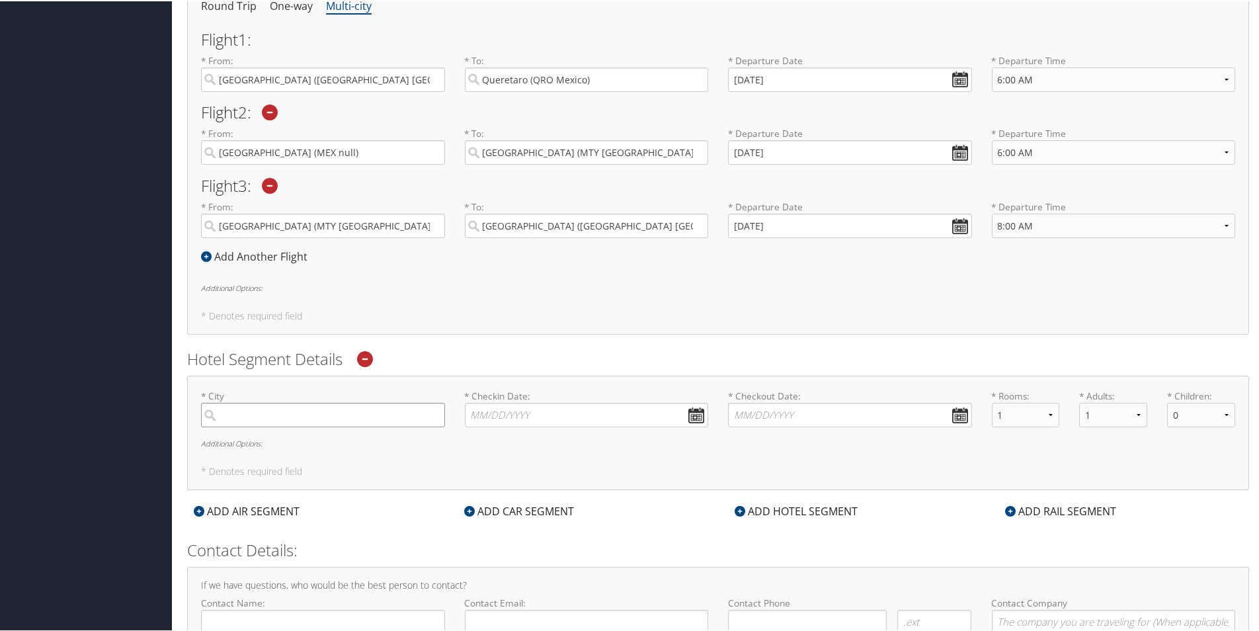
click at [283, 410] on input "search" at bounding box center [323, 413] width 244 height 24
click at [293, 444] on div "Queretaro (QRO Mexico)" at bounding box center [325, 441] width 226 height 17
click at [293, 426] on input "quer" at bounding box center [323, 413] width 244 height 24
type input "Queretaro"
click at [691, 413] on input "* Checkin Date: Dates must be valid" at bounding box center [587, 413] width 244 height 24
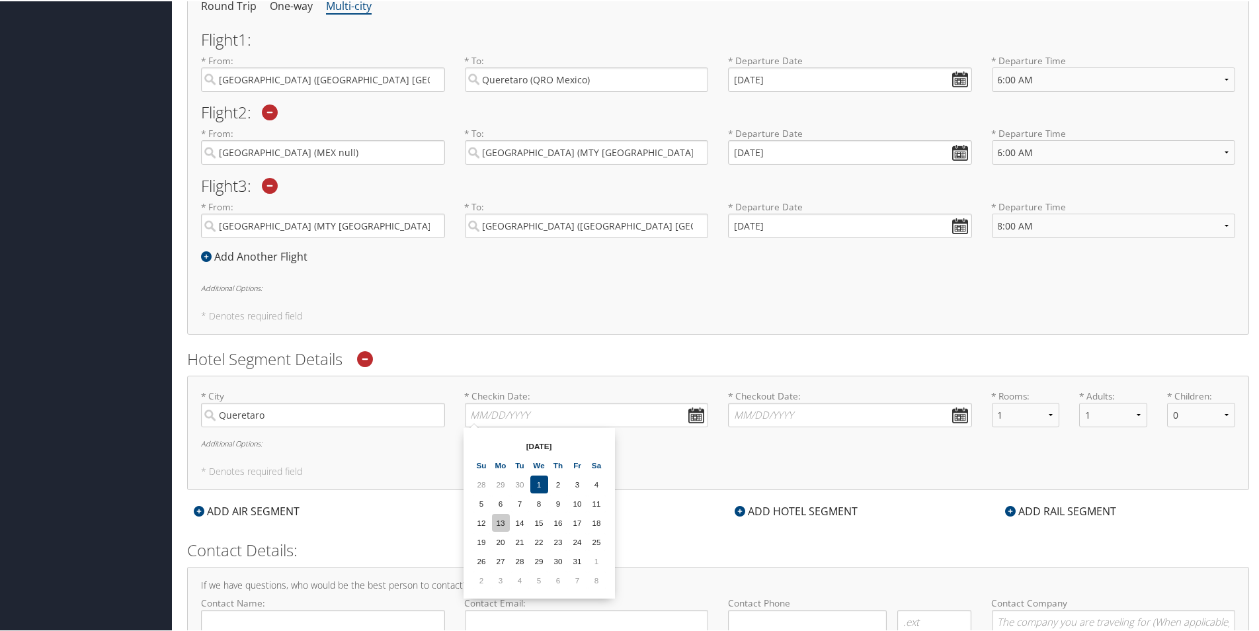
click at [499, 521] on td "13" at bounding box center [501, 522] width 18 height 18
type input "[DATE]"
click at [948, 411] on input "* Checkout Date: Dates must be valid" at bounding box center [850, 413] width 244 height 24
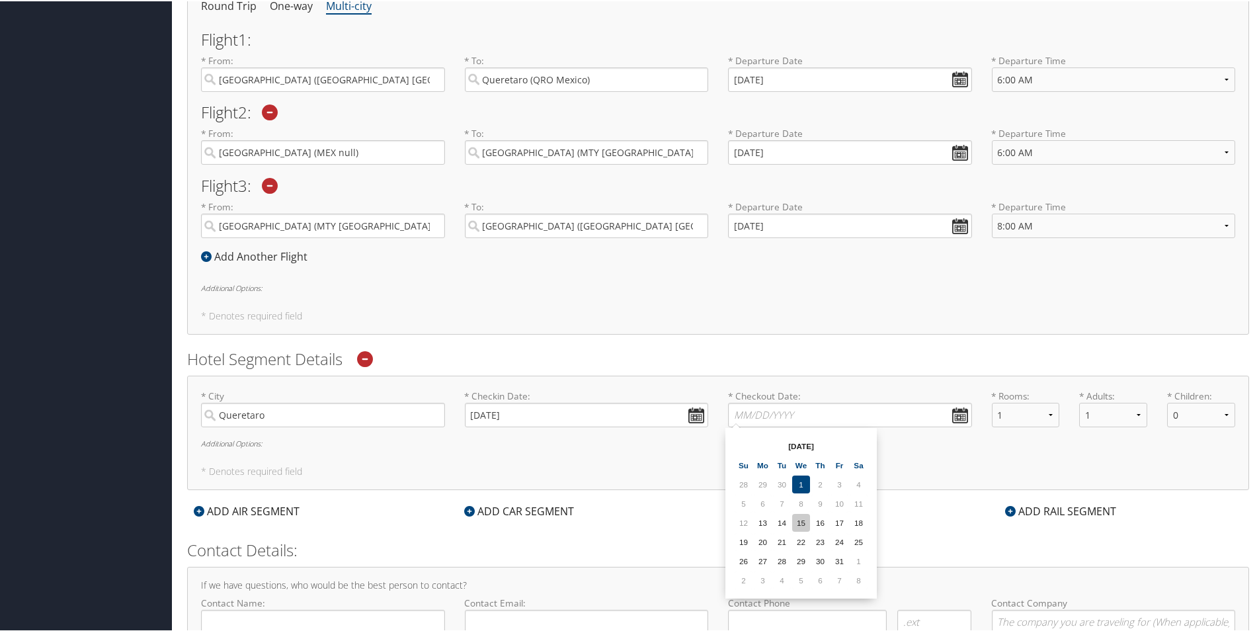
click at [804, 524] on td "15" at bounding box center [801, 522] width 18 height 18
type input "[DATE]"
click at [250, 444] on h6 "Additional Options:" at bounding box center [718, 441] width 1034 height 7
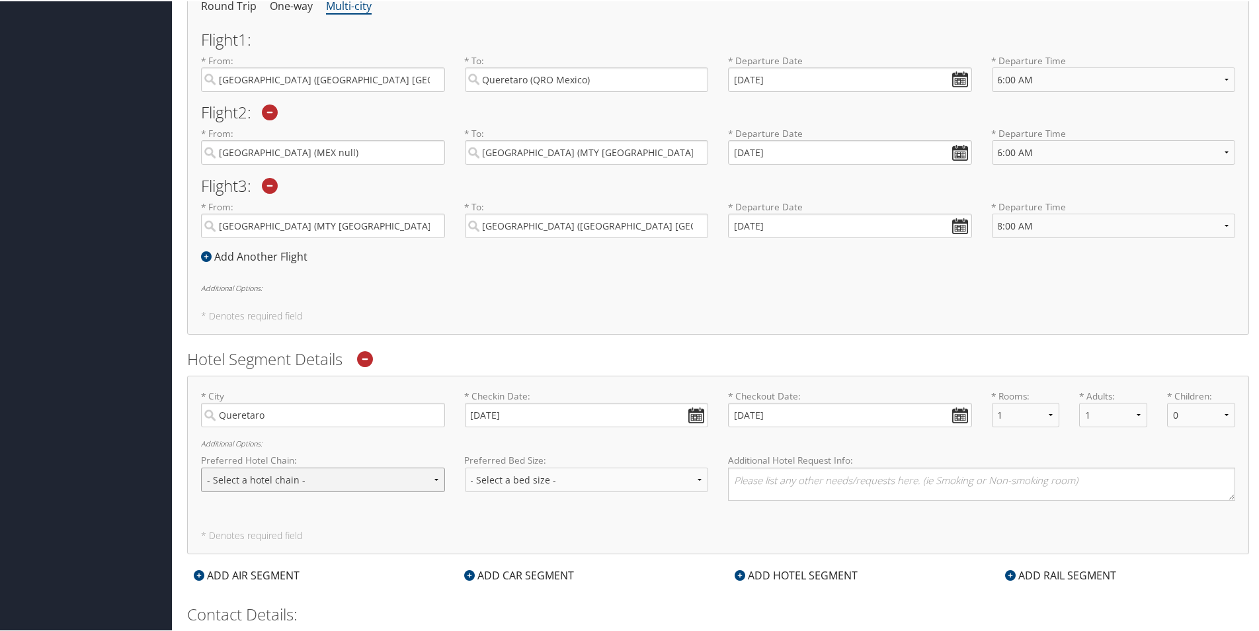
click at [256, 476] on select "- Select a hotel chain - Hyatt Mandarin Oriental Hilton Hotels Pullman Hotels M…" at bounding box center [323, 478] width 244 height 24
select select "Marriott (MC)"
click at [201, 466] on select "- Select a hotel chain - Hyatt Mandarin Oriental Hilton Hotels Pullman Hotels M…" at bounding box center [323, 478] width 244 height 24
click at [530, 481] on select "- Select a bed size - Twin Full Queen King" at bounding box center [587, 478] width 244 height 24
select select "King"
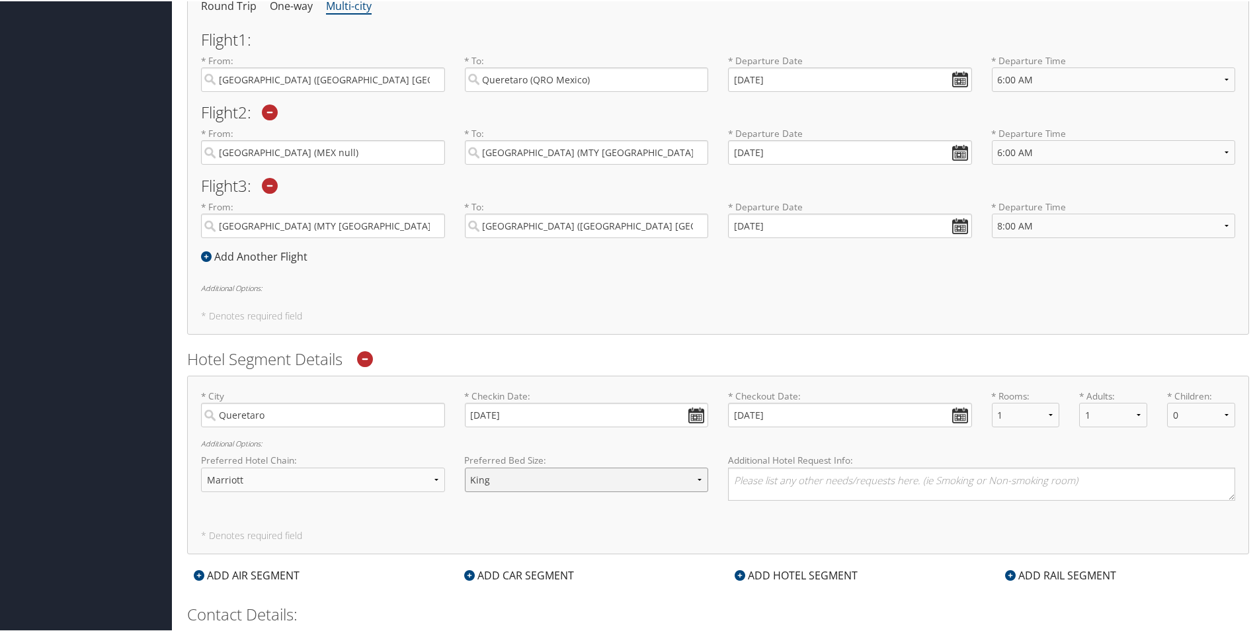
click at [465, 466] on select "- Select a bed size - Twin Full Queen King" at bounding box center [587, 478] width 244 height 24
click at [807, 483] on textarea at bounding box center [981, 482] width 507 height 33
type textarea "Aloft Queretaro"
click at [251, 286] on h6 "Additional Options:" at bounding box center [718, 286] width 1034 height 7
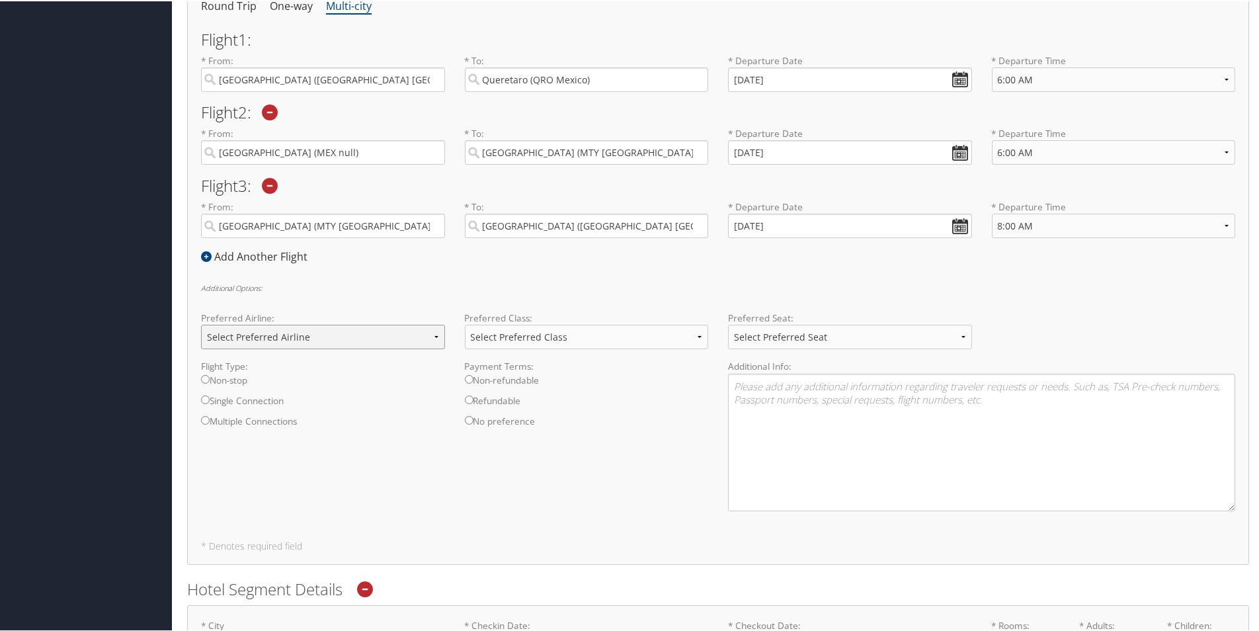
click at [269, 337] on select "Select Preferred Airline Delta United Airlines American Airlines Southwest Airl…" at bounding box center [323, 335] width 244 height 24
select select "Delta(DL)"
click at [201, 323] on select "Select Preferred Airline Delta United Airlines American Airlines Southwest Airl…" at bounding box center [323, 335] width 244 height 24
click at [874, 342] on select "Select Preferred Seat Aisle Window Middle" at bounding box center [850, 335] width 244 height 24
click at [856, 297] on div "Additional Options: Preferred Airline: Select Preferred Airline Delta United Ai…" at bounding box center [718, 401] width 1034 height 237
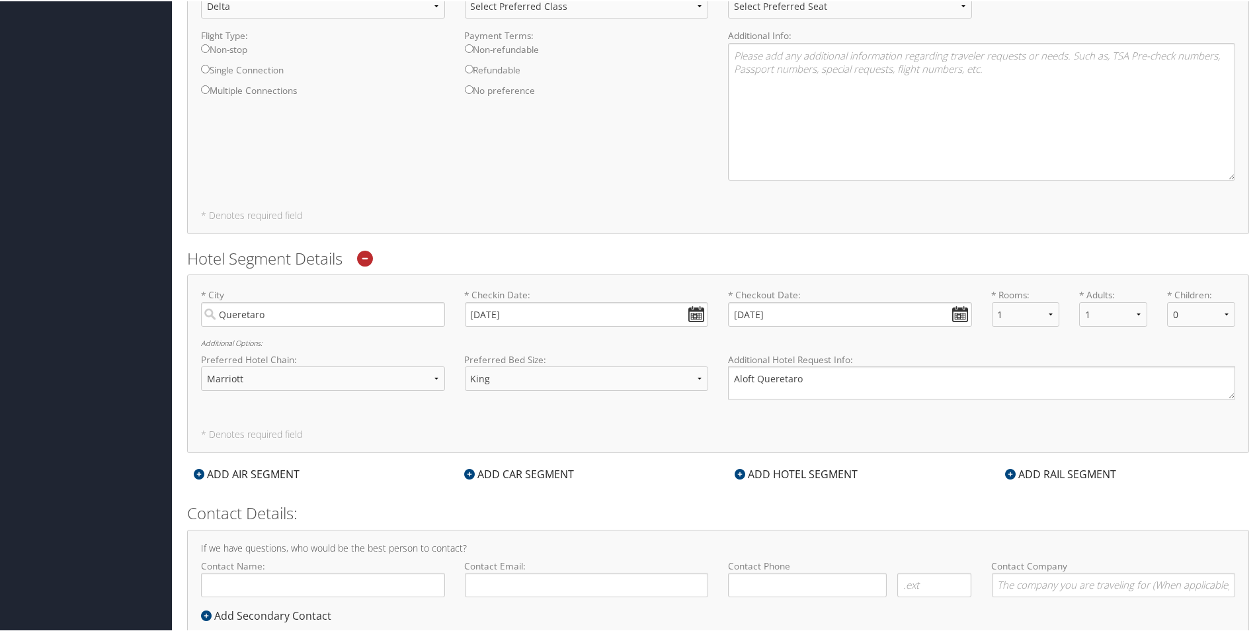
scroll to position [870, 0]
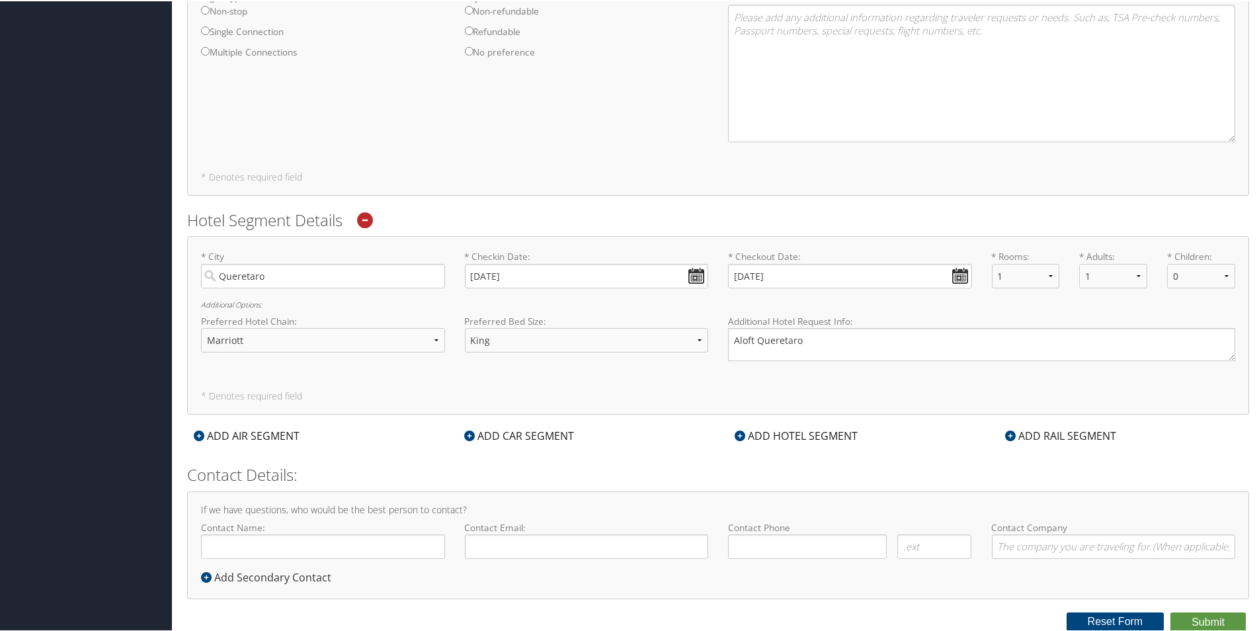
click at [772, 437] on div "ADD HOTEL SEGMENT" at bounding box center [796, 435] width 136 height 16
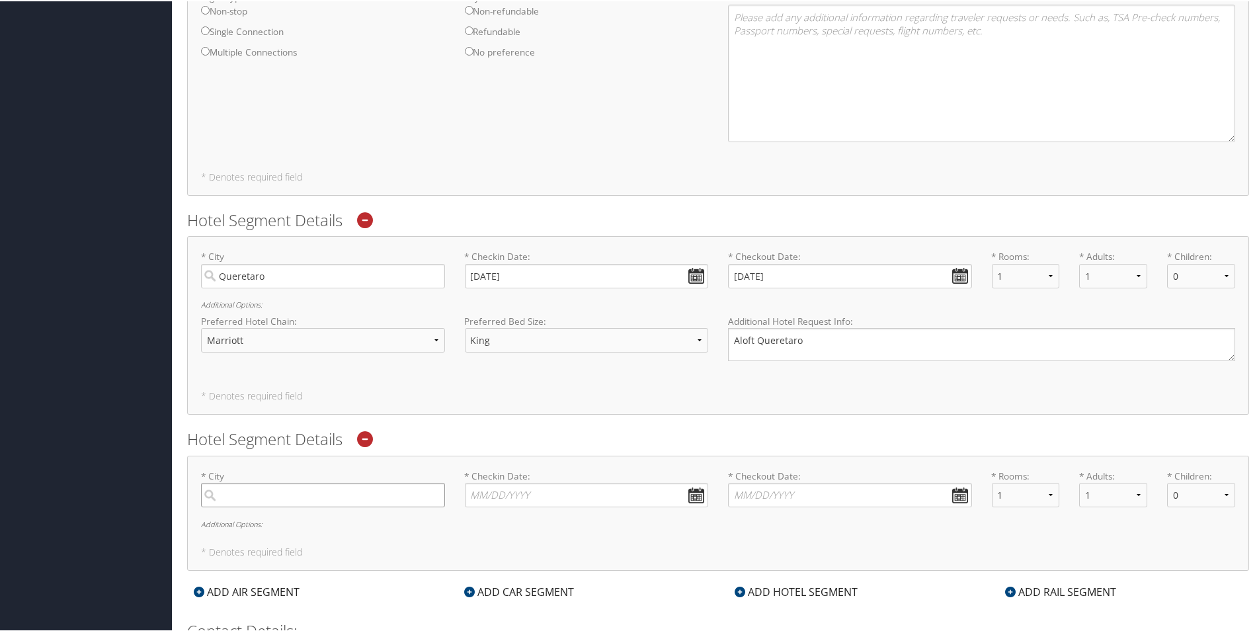
click at [265, 490] on input "search" at bounding box center [323, 493] width 244 height 24
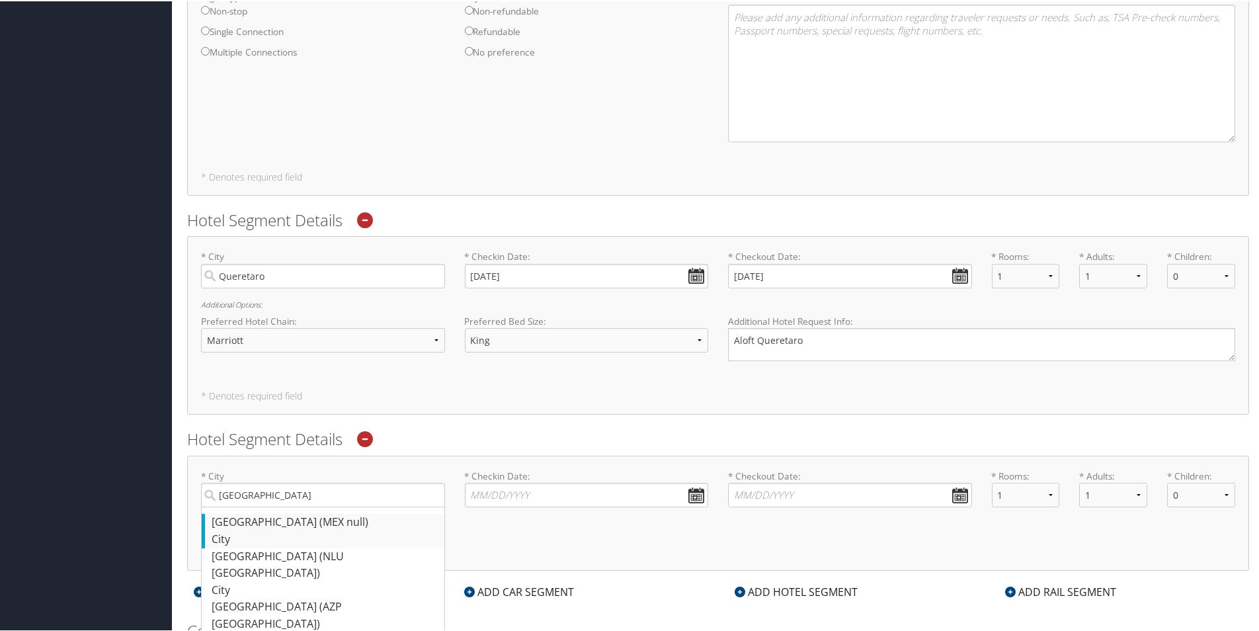
click at [255, 524] on div "[GEOGRAPHIC_DATA] (MEX null)" at bounding box center [325, 521] width 226 height 17
click at [255, 506] on input "[GEOGRAPHIC_DATA]" at bounding box center [323, 493] width 244 height 24
type input "[GEOGRAPHIC_DATA]"
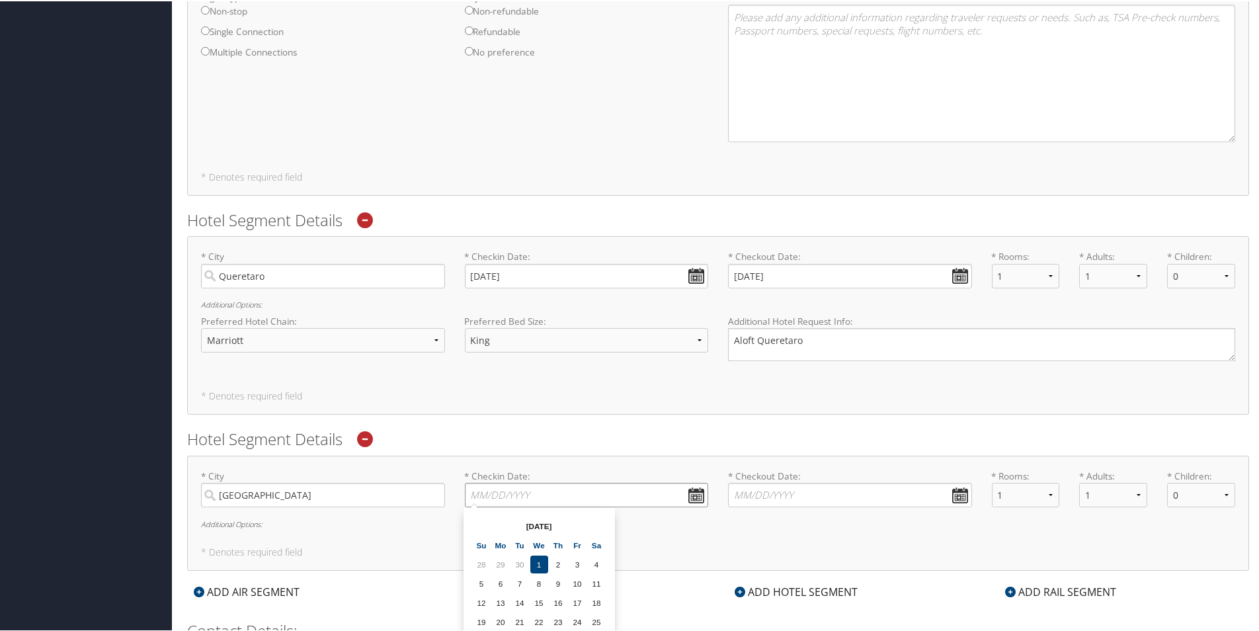
click at [516, 489] on input "* Checkin Date: Dates must be valid" at bounding box center [587, 493] width 244 height 24
click at [540, 599] on td "15" at bounding box center [539, 602] width 18 height 18
type input "[DATE]"
click at [753, 496] on input "* Checkout Date: Dates must be valid" at bounding box center [850, 493] width 244 height 24
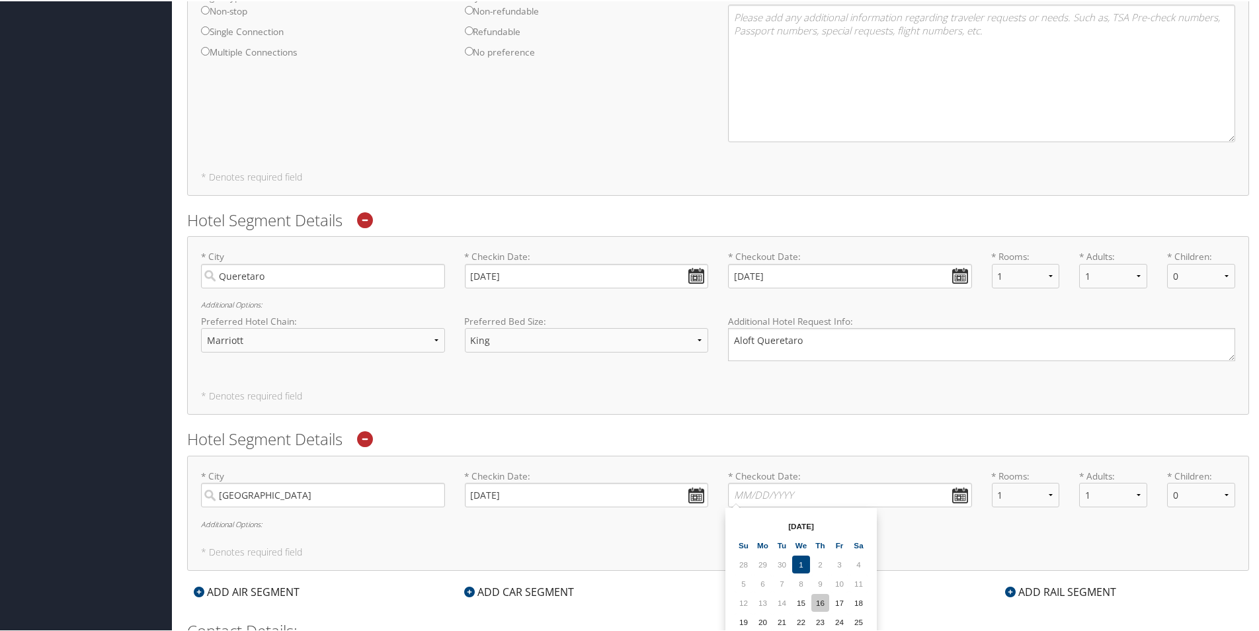
click at [824, 603] on td "16" at bounding box center [821, 602] width 18 height 18
type input "[DATE]"
click at [234, 521] on h6 "Additional Options:" at bounding box center [718, 522] width 1034 height 7
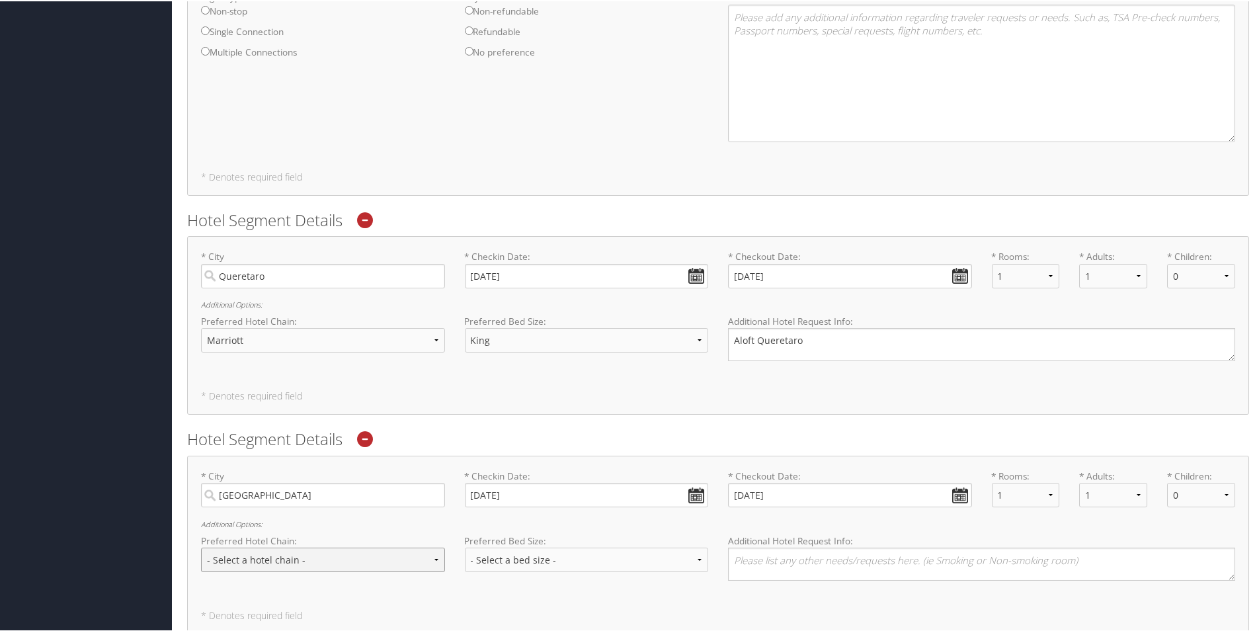
click at [300, 558] on select "- Select a hotel chain - Hyatt Mandarin Oriental Hilton Hotels Pullman Hotels M…" at bounding box center [323, 558] width 244 height 24
select select "Marriott (MC)"
click at [201, 546] on select "- Select a hotel chain - Hyatt Mandarin Oriental Hilton Hotels Pullman Hotels M…" at bounding box center [323, 558] width 244 height 24
click at [560, 560] on select "- Select a bed size - Twin Full Queen King" at bounding box center [587, 558] width 244 height 24
select select "King"
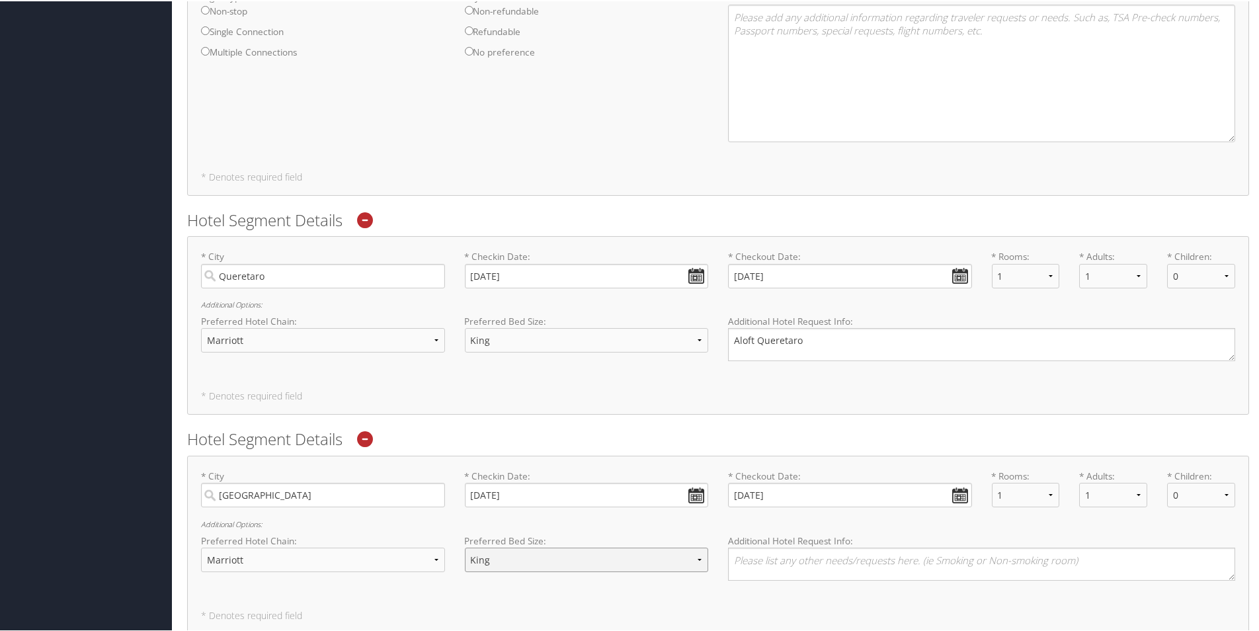
click at [465, 546] on select "- Select a bed size - Twin Full Queen King" at bounding box center [587, 558] width 244 height 24
click at [756, 563] on textarea at bounding box center [981, 562] width 507 height 33
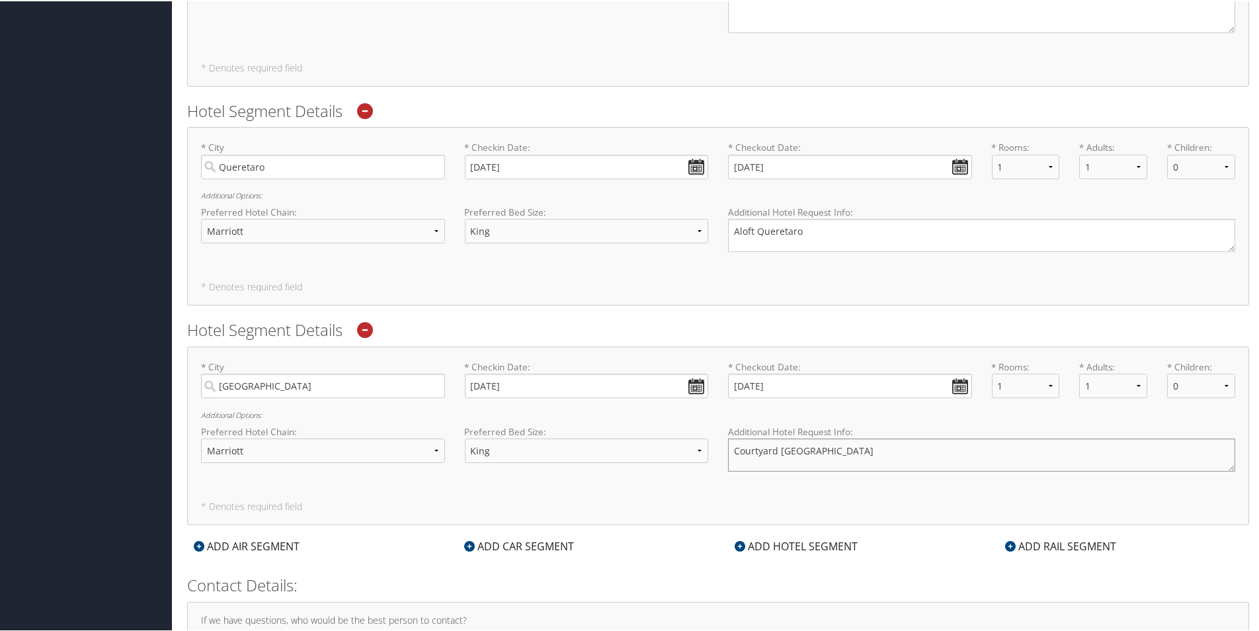
scroll to position [1002, 0]
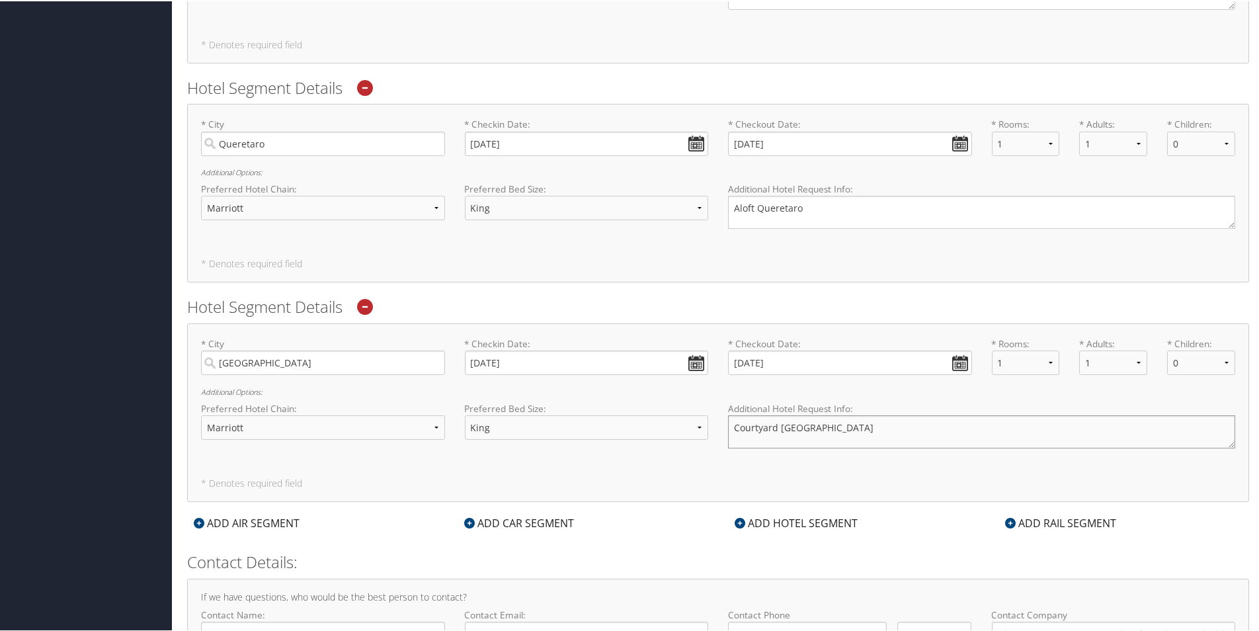
type textarea "Courtyard [GEOGRAPHIC_DATA]"
click at [806, 523] on div "ADD HOTEL SEGMENT" at bounding box center [796, 522] width 136 height 16
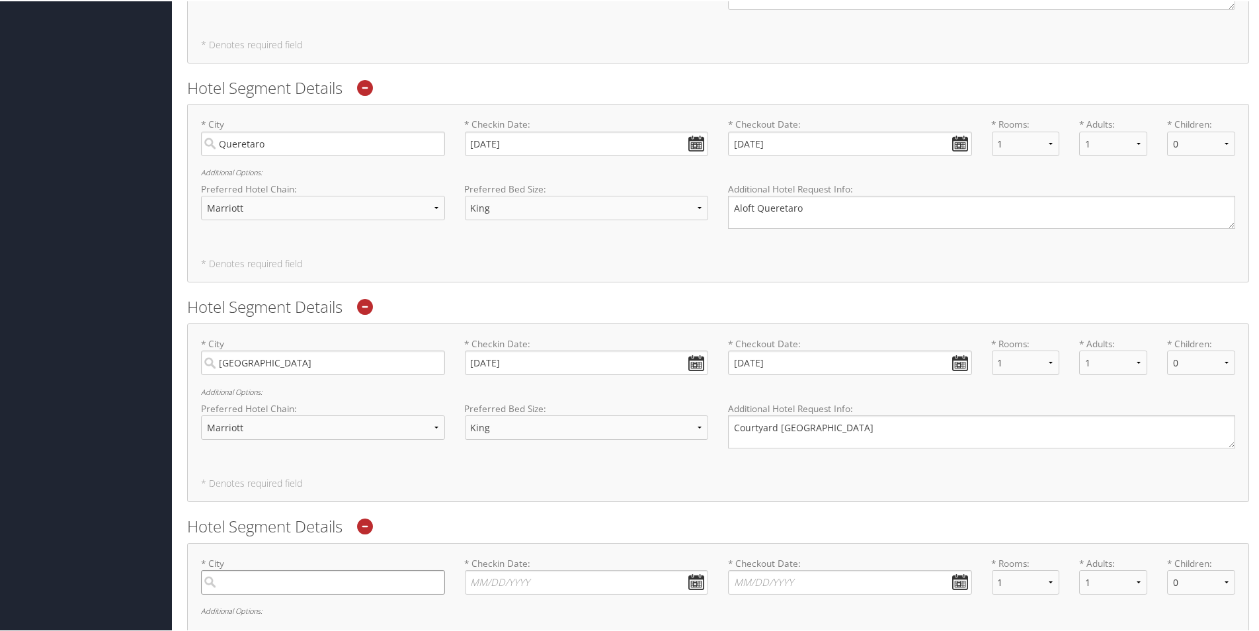
click at [231, 581] on input "search" at bounding box center [323, 581] width 244 height 24
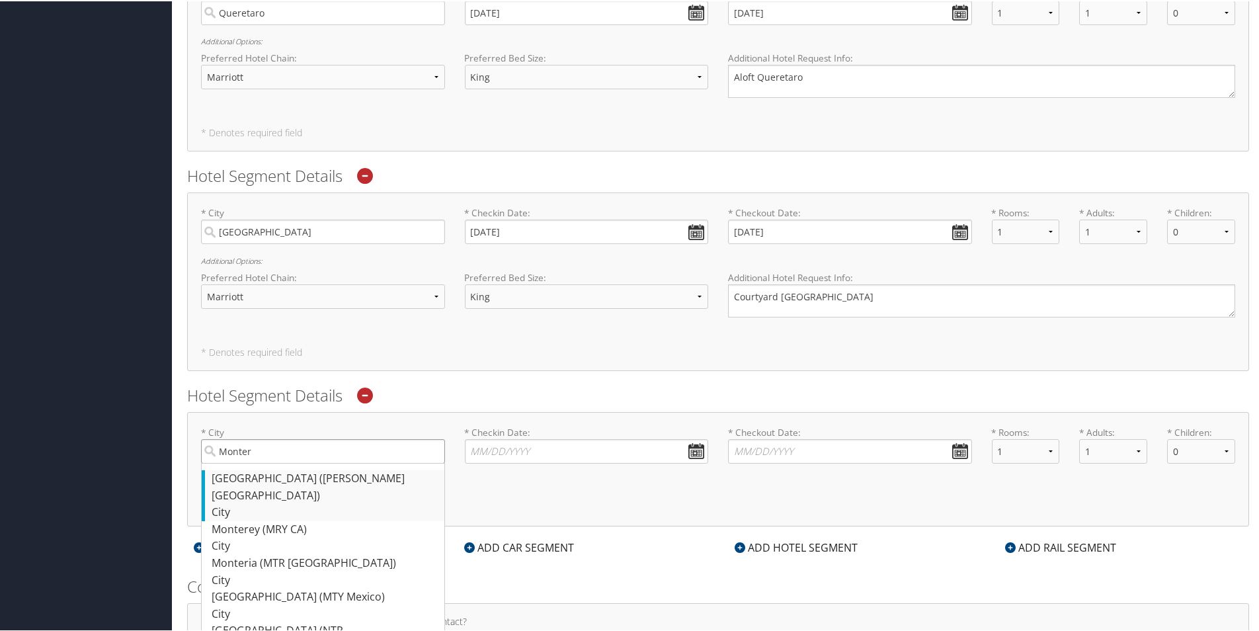
scroll to position [1134, 0]
click at [257, 586] on div "[GEOGRAPHIC_DATA] (MTY [GEOGRAPHIC_DATA])" at bounding box center [325, 594] width 226 height 17
click at [257, 461] on input "Monter" at bounding box center [323, 449] width 244 height 24
type input "[GEOGRAPHIC_DATA]"
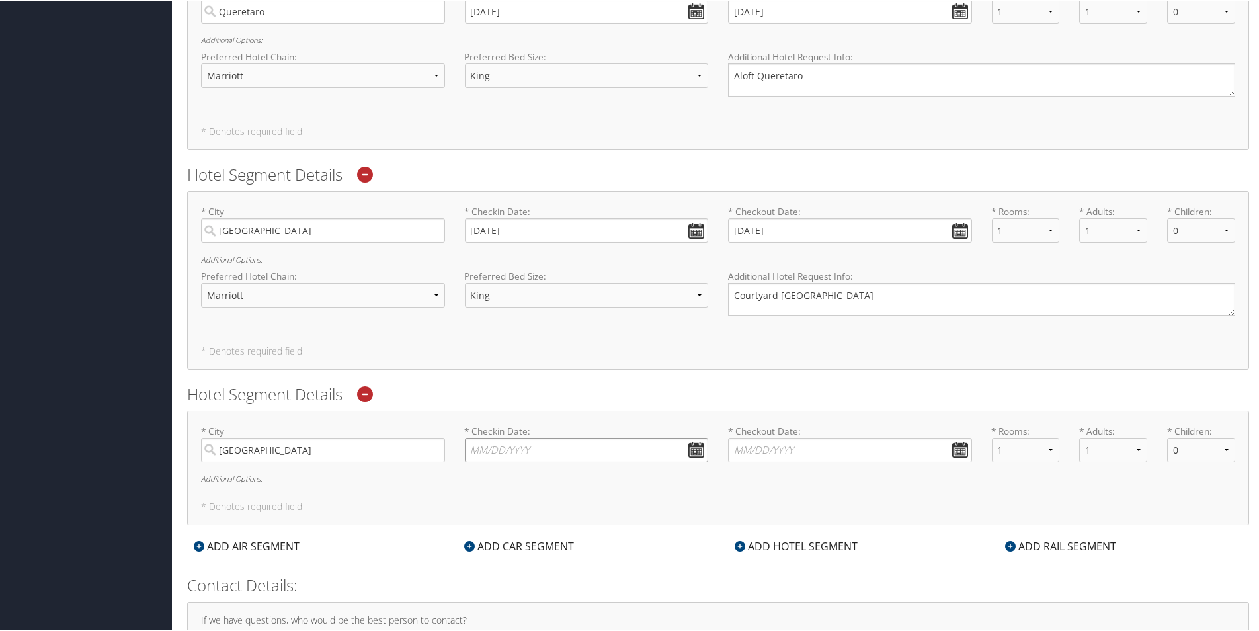
click at [529, 446] on input "* Checkin Date: Dates must be valid" at bounding box center [587, 449] width 244 height 24
click at [562, 556] on td "16" at bounding box center [559, 557] width 18 height 18
type input "[DATE]"
click at [809, 446] on input "* Checkout Date: Dates must be valid" at bounding box center [850, 449] width 244 height 24
click at [842, 560] on td "17" at bounding box center [840, 557] width 18 height 18
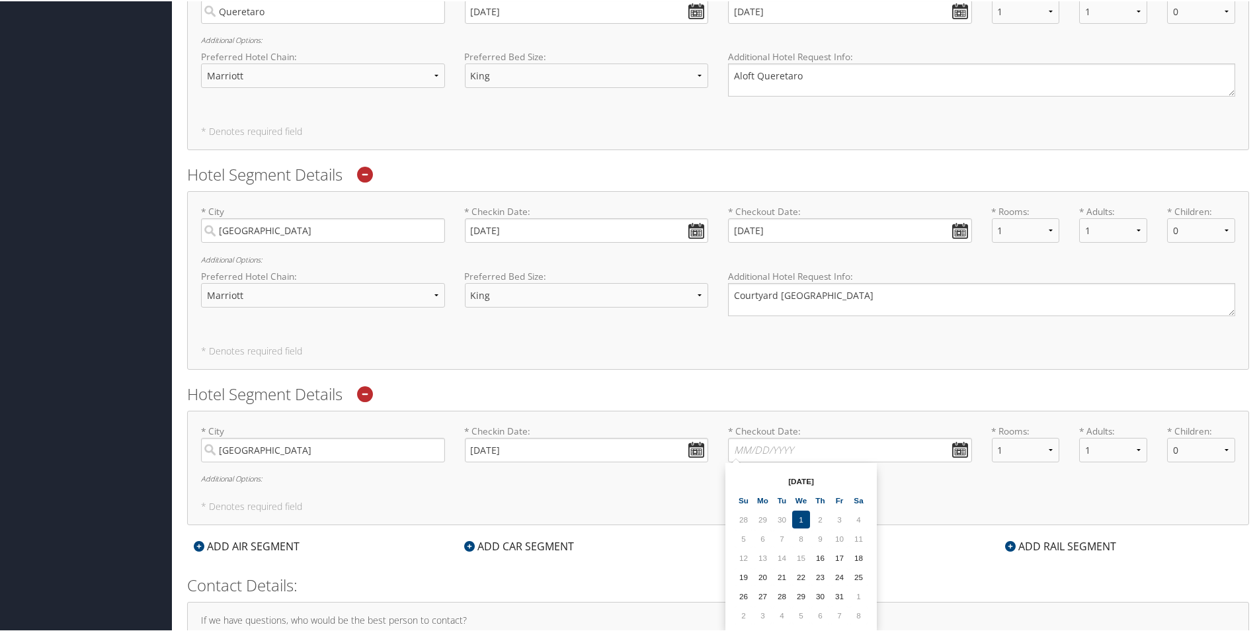
type input "[DATE]"
click at [242, 478] on h6 "Additional Options:" at bounding box center [718, 477] width 1034 height 7
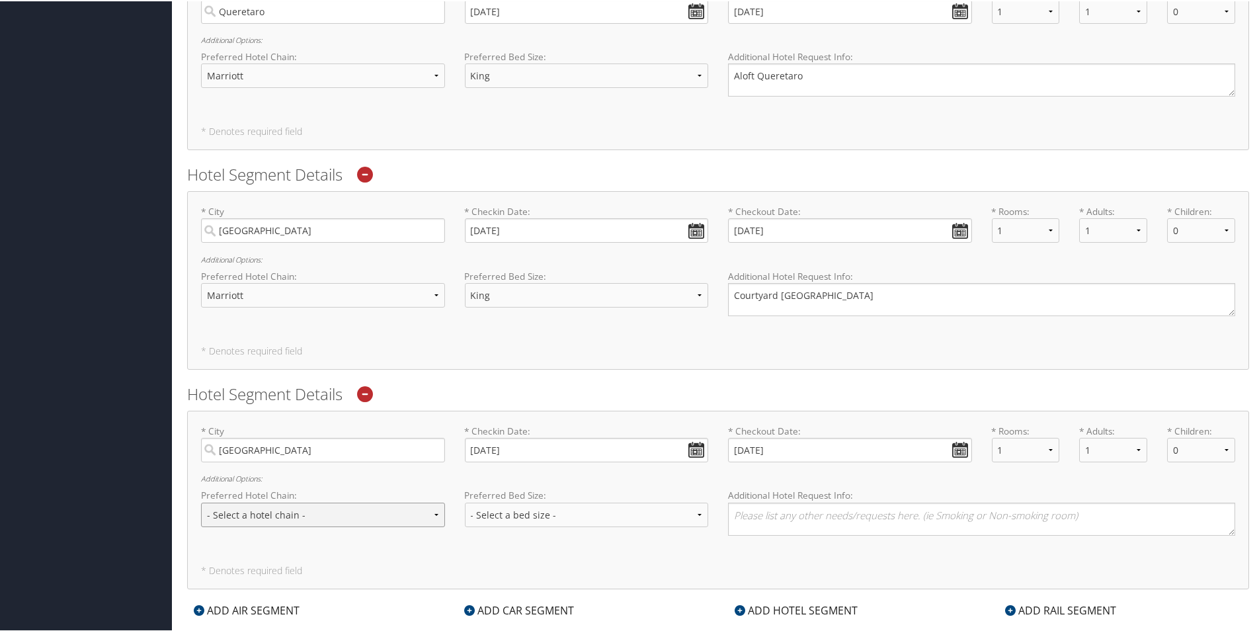
click at [308, 511] on select "- Select a hotel chain - Hyatt Mandarin Oriental Hilton Hotels Pullman Hotels M…" at bounding box center [323, 513] width 244 height 24
select select "Marriott (MC)"
click at [201, 501] on select "- Select a hotel chain - Hyatt Mandarin Oriental Hilton Hotels Pullman Hotels M…" at bounding box center [323, 513] width 244 height 24
click at [516, 512] on select "- Select a bed size - Twin Full Queen King" at bounding box center [587, 513] width 244 height 24
select select "King"
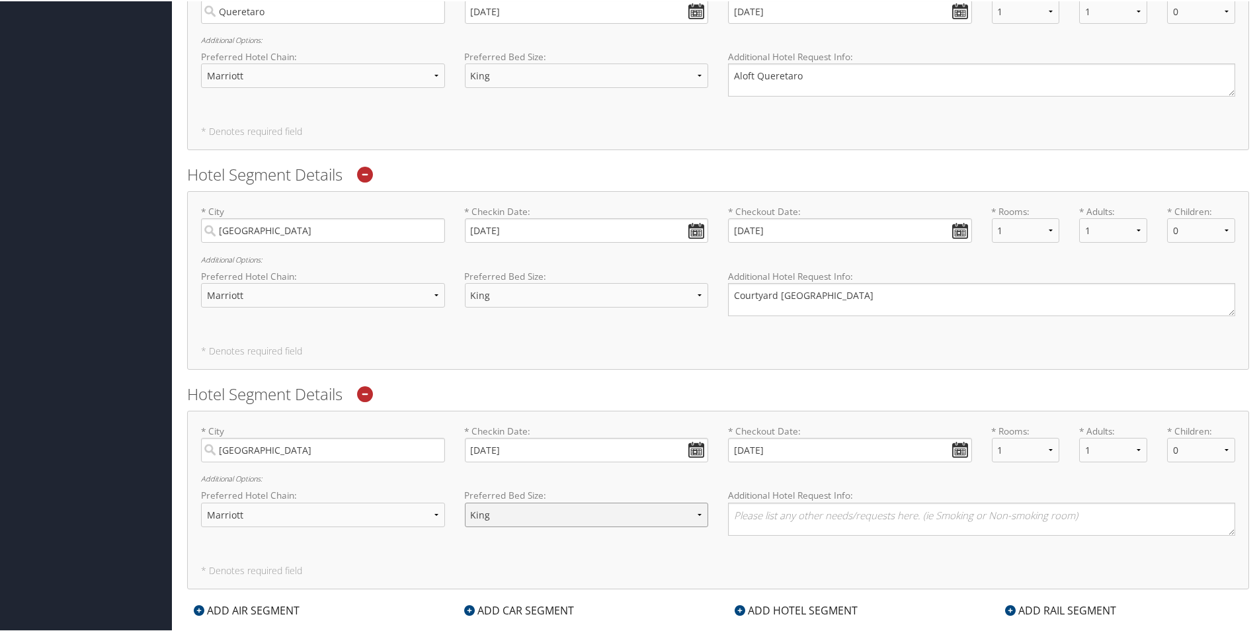
click at [465, 501] on select "- Select a bed size - Twin Full Queen King" at bounding box center [587, 513] width 244 height 24
click at [765, 520] on textarea at bounding box center [981, 517] width 507 height 33
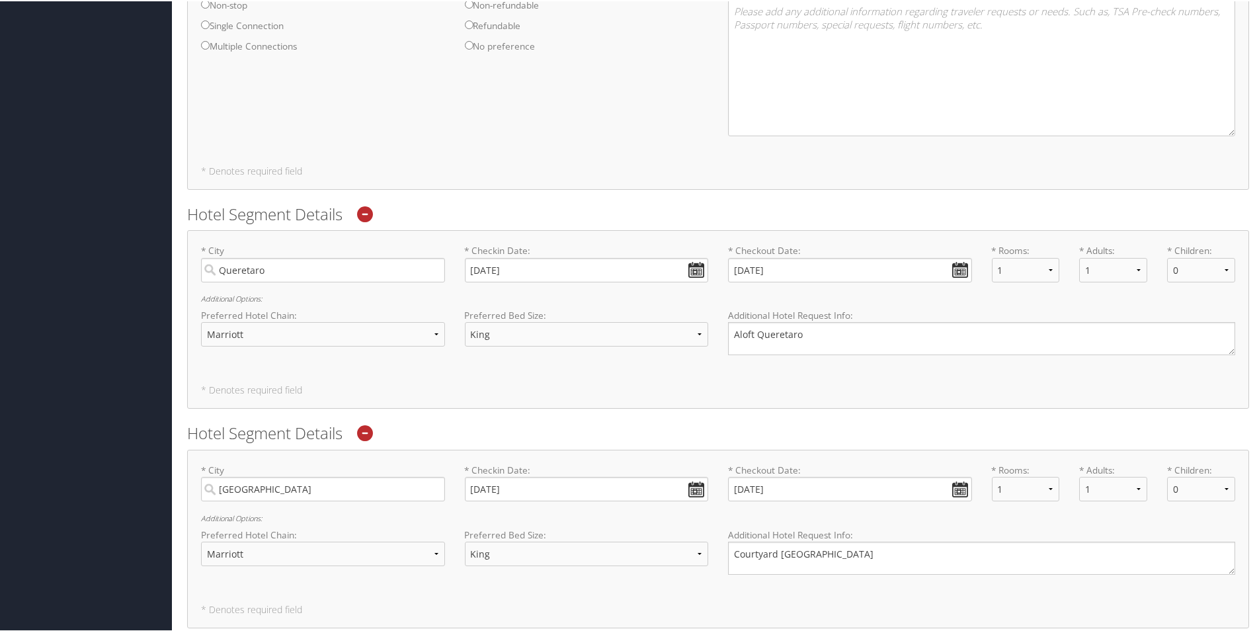
scroll to position [870, 0]
type textarea "Mariott Monterrey San [PERSON_NAME]/[GEOGRAPHIC_DATA]"
click at [732, 340] on textarea "Aloft Queretaro" at bounding box center [981, 343] width 507 height 33
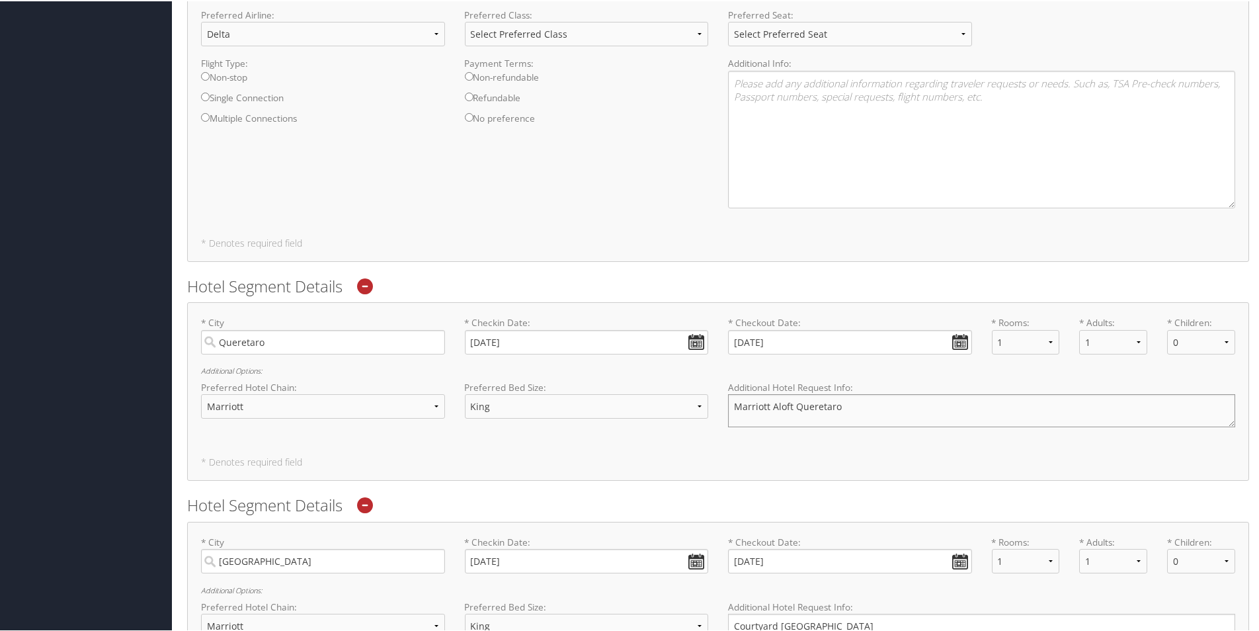
scroll to position [737, 0]
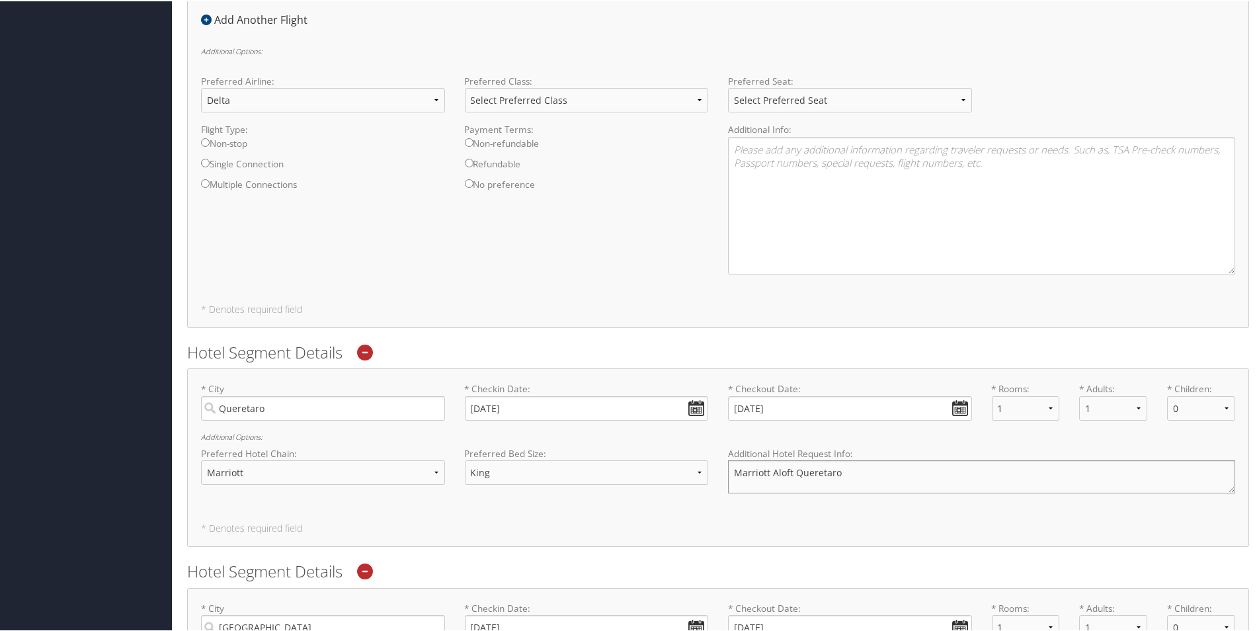
type textarea "Marriott Aloft Queretaro"
click at [756, 158] on textarea at bounding box center [981, 205] width 507 height 138
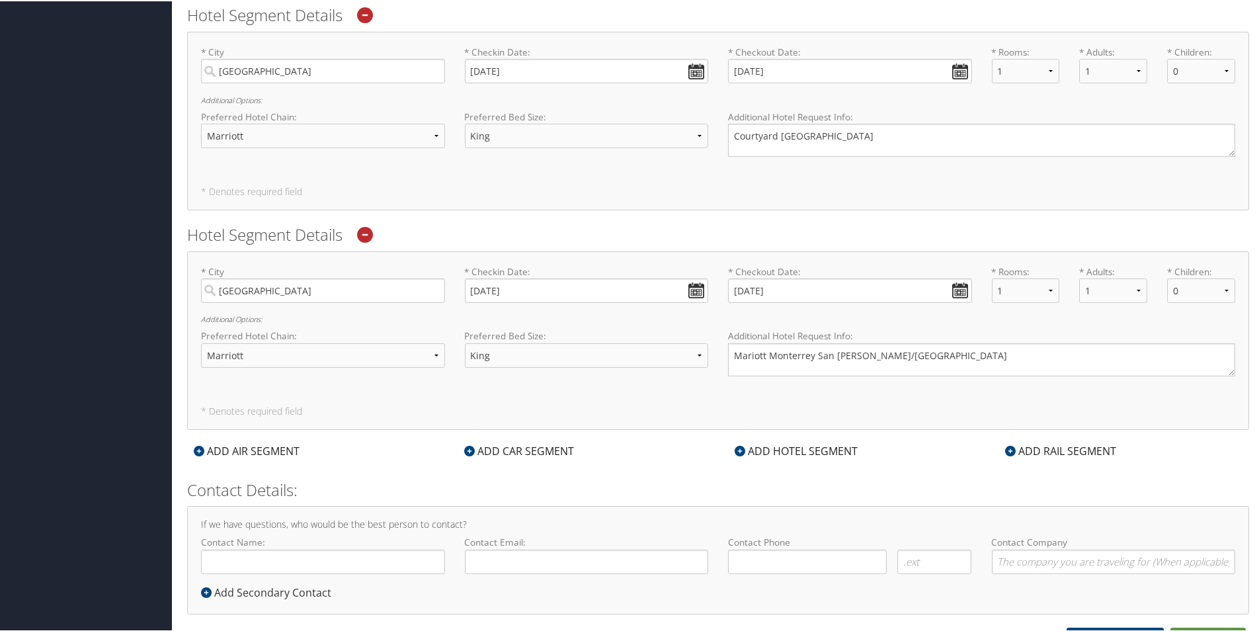
scroll to position [1309, 0]
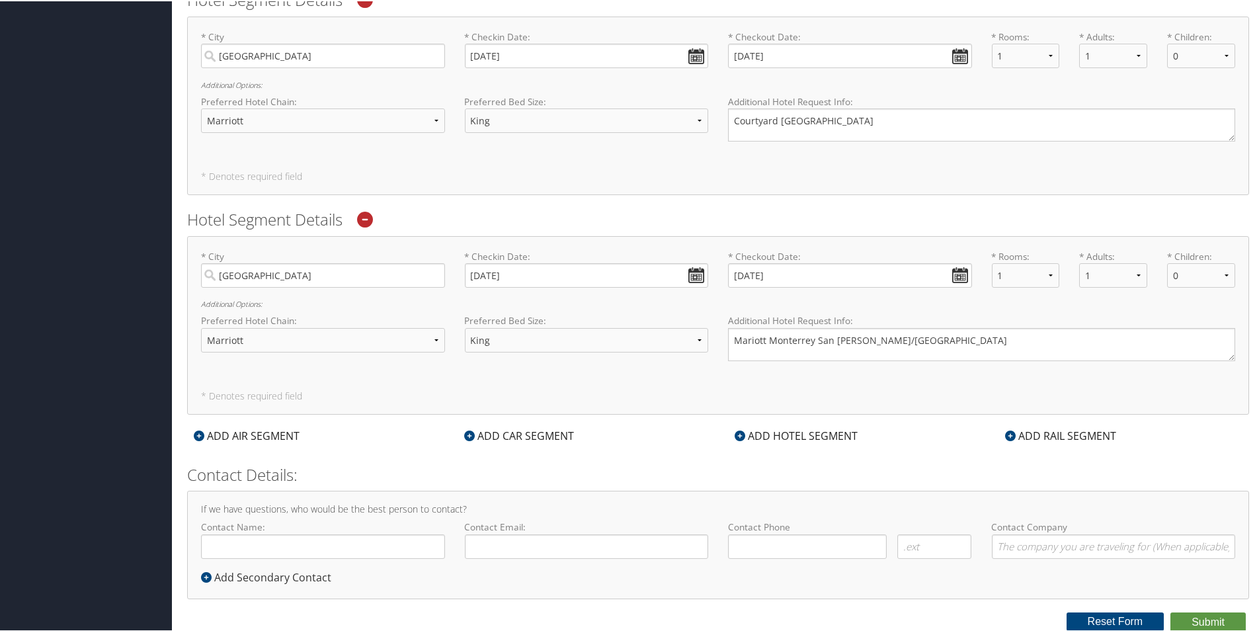
type textarea "Passpart #"
click at [267, 550] on input "Contact Name:" at bounding box center [323, 545] width 244 height 24
type input "[PERSON_NAME] [PERSON_NAME]"
type input "[PERSON_NAME][EMAIL_ADDRESS][PERSON_NAME][DOMAIN_NAME]"
type input "( ) -"
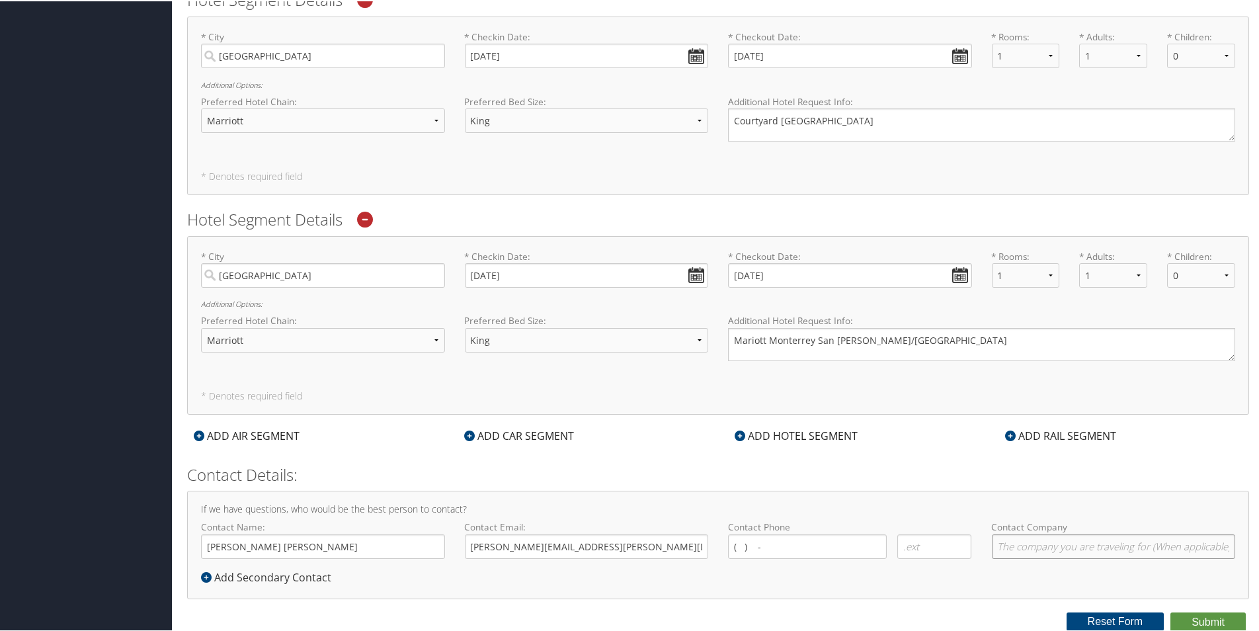
type input "Magna- Decostar"
click at [754, 543] on input "( ) -" at bounding box center [807, 545] width 159 height 24
type input "[PHONE_NUMBER]"
click at [820, 502] on div "If we have questions, who would be the best person to contact? Contact Name: [P…" at bounding box center [718, 543] width 1062 height 108
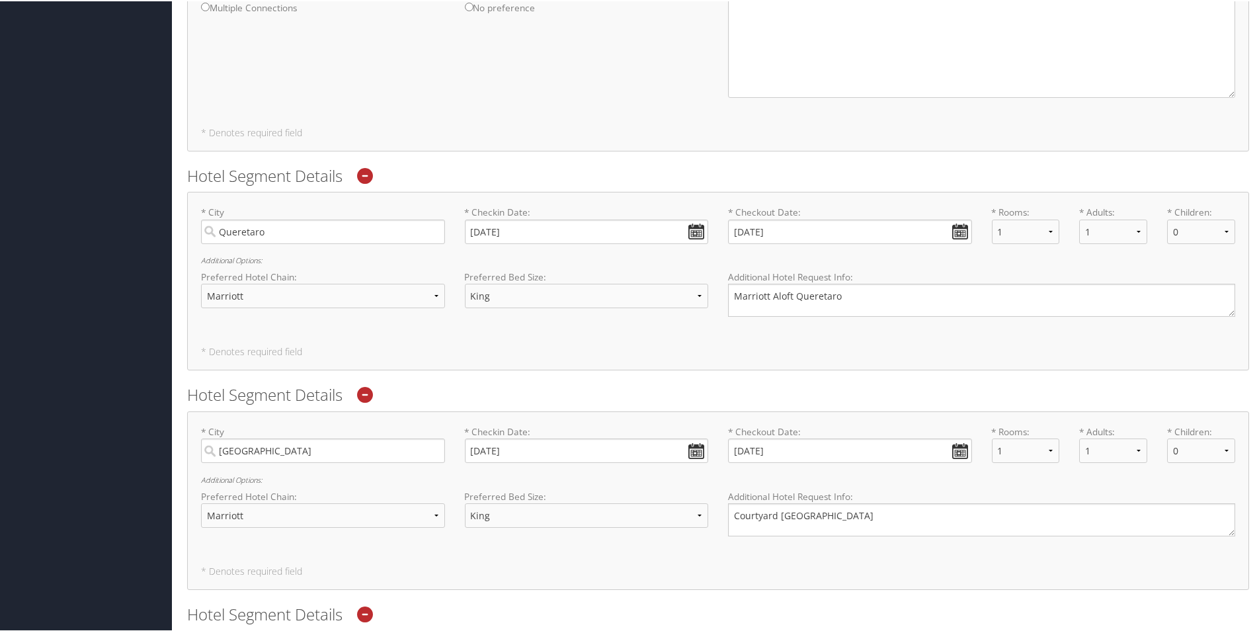
scroll to position [714, 0]
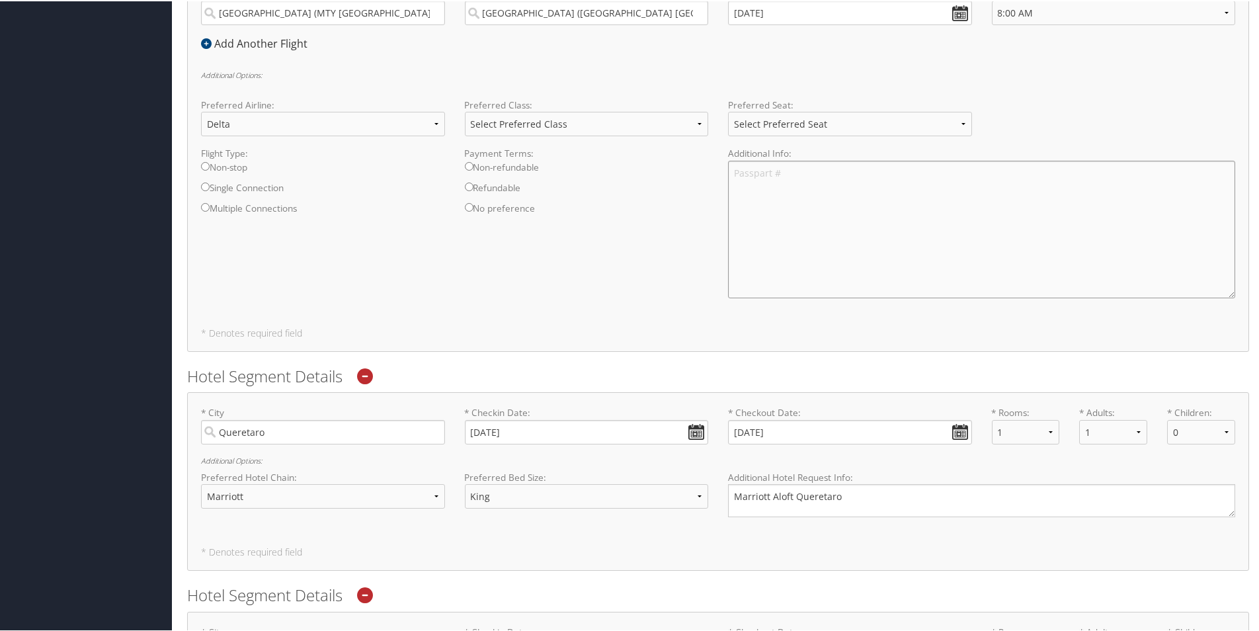
click at [805, 173] on textarea "Passpart #" at bounding box center [981, 228] width 507 height 138
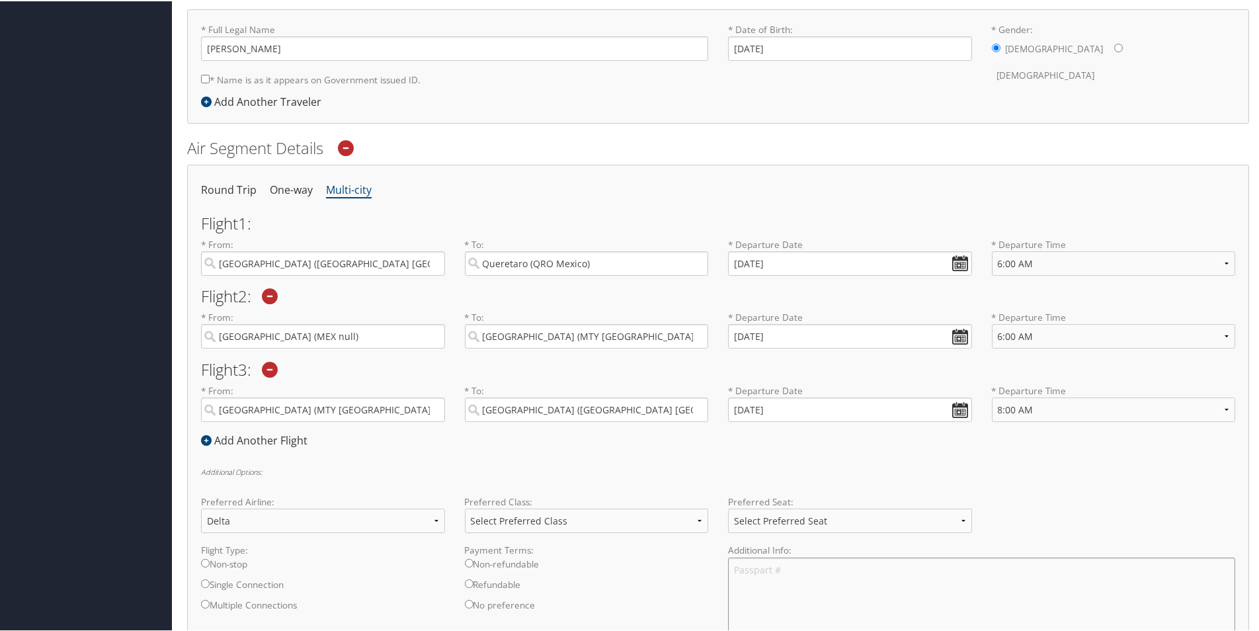
scroll to position [383, 0]
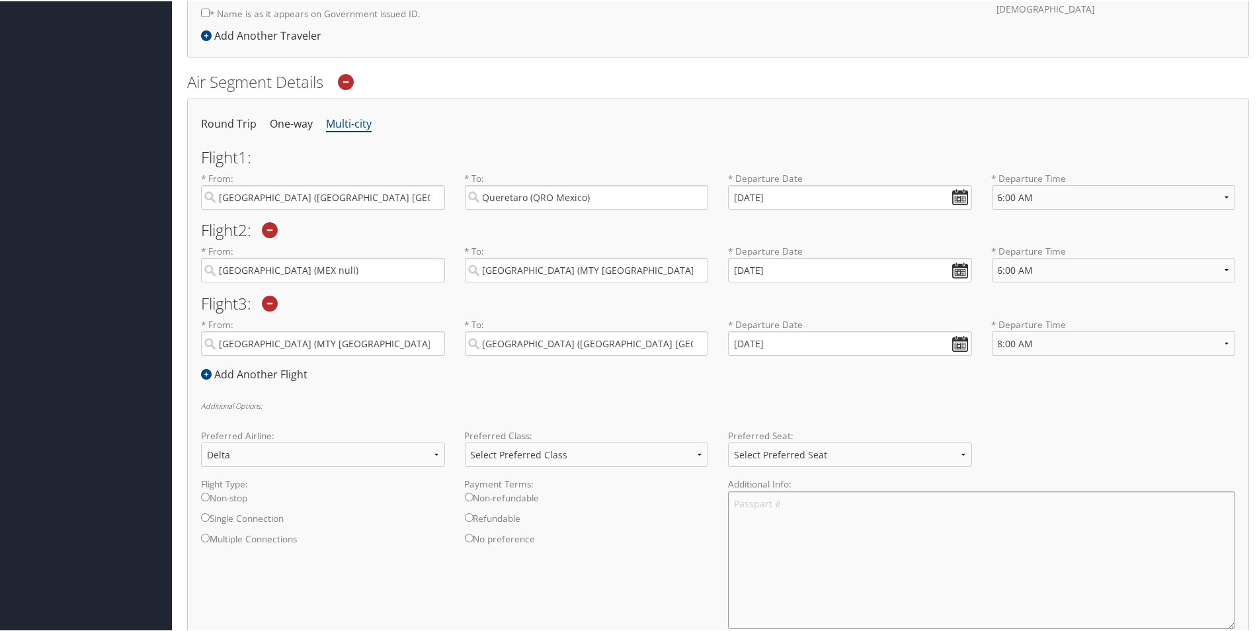
click at [805, 505] on textarea "Passpart #" at bounding box center [981, 559] width 507 height 138
click at [849, 503] on textarea "Passpart # A36308118" at bounding box center [981, 559] width 507 height 138
type textarea "Passpart # A36308118"
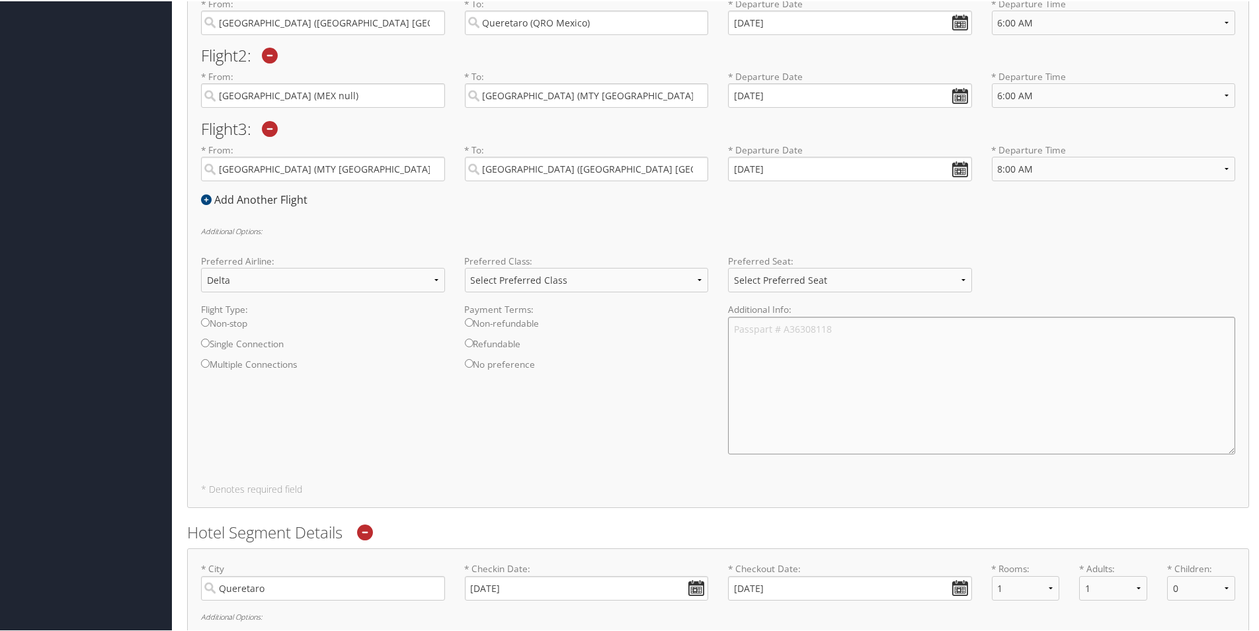
scroll to position [581, 0]
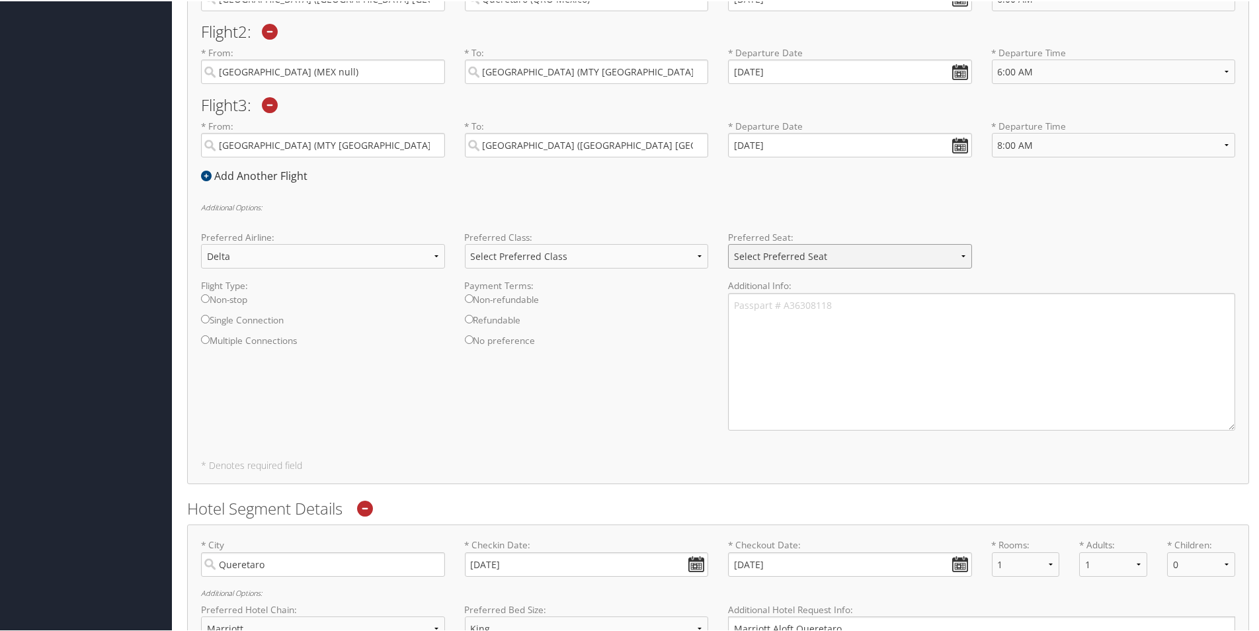
click at [958, 256] on select "Select Preferred Seat Aisle Window Middle" at bounding box center [850, 255] width 244 height 24
click at [846, 185] on div "Round Trip One-way Multi-city Flight 1 : * From: [GEOGRAPHIC_DATA] (ATL [GEOGRA…" at bounding box center [718, 191] width 1062 height 584
click at [847, 251] on select "Select Preferred Seat Aisle Window Middle" at bounding box center [850, 255] width 244 height 24
select select "Aisle"
click at [728, 243] on select "Select Preferred Seat Aisle Window Middle" at bounding box center [850, 255] width 244 height 24
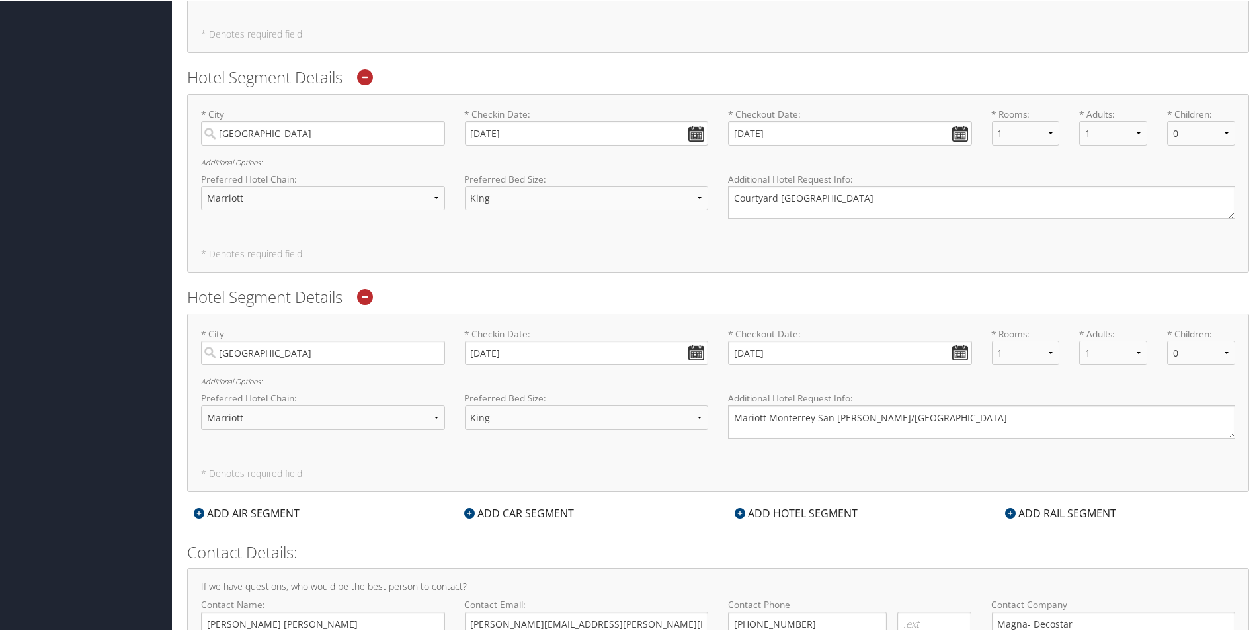
scroll to position [1309, 0]
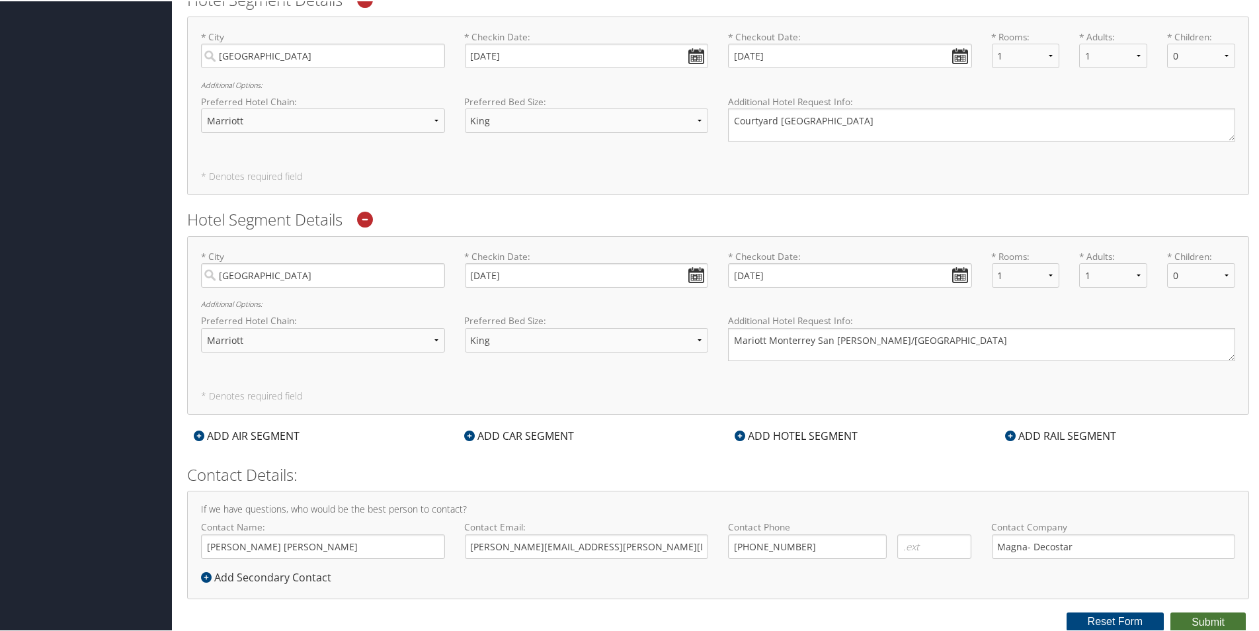
click at [1187, 612] on button "Submit" at bounding box center [1208, 621] width 75 height 20
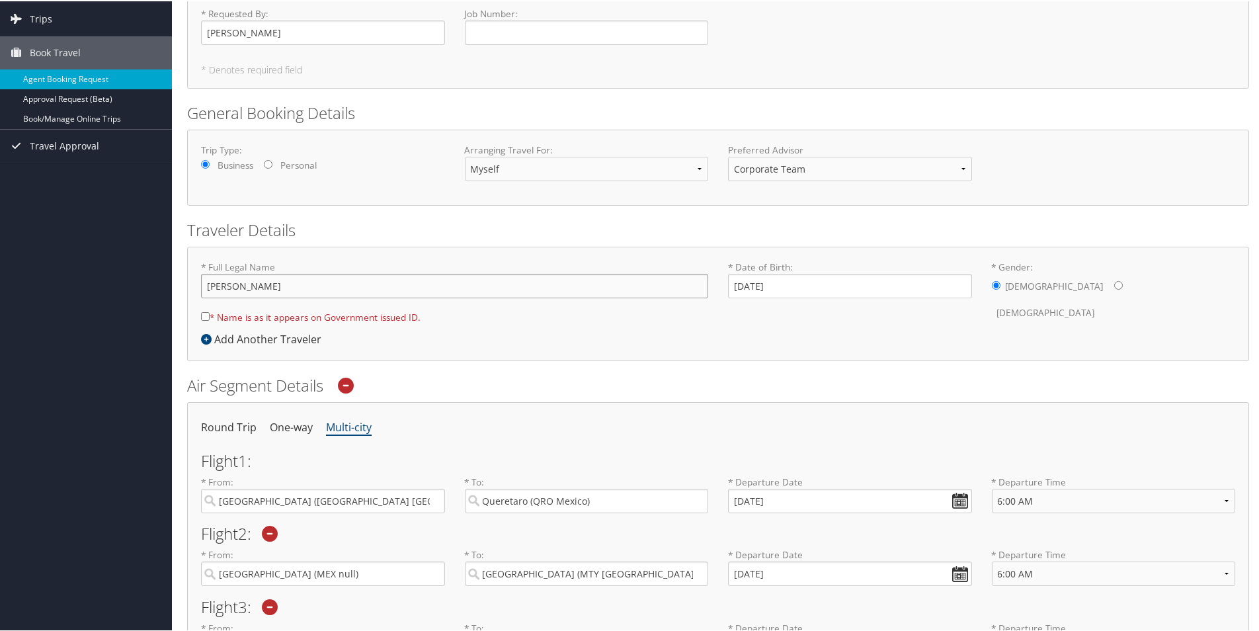
click at [253, 281] on input "[PERSON_NAME]" at bounding box center [454, 284] width 507 height 24
type input "[PERSON_NAME] [PERSON_NAME]"
click at [204, 312] on input "* Name is as it appears on Government issued ID." at bounding box center [205, 315] width 9 height 9
checkbox input "true"
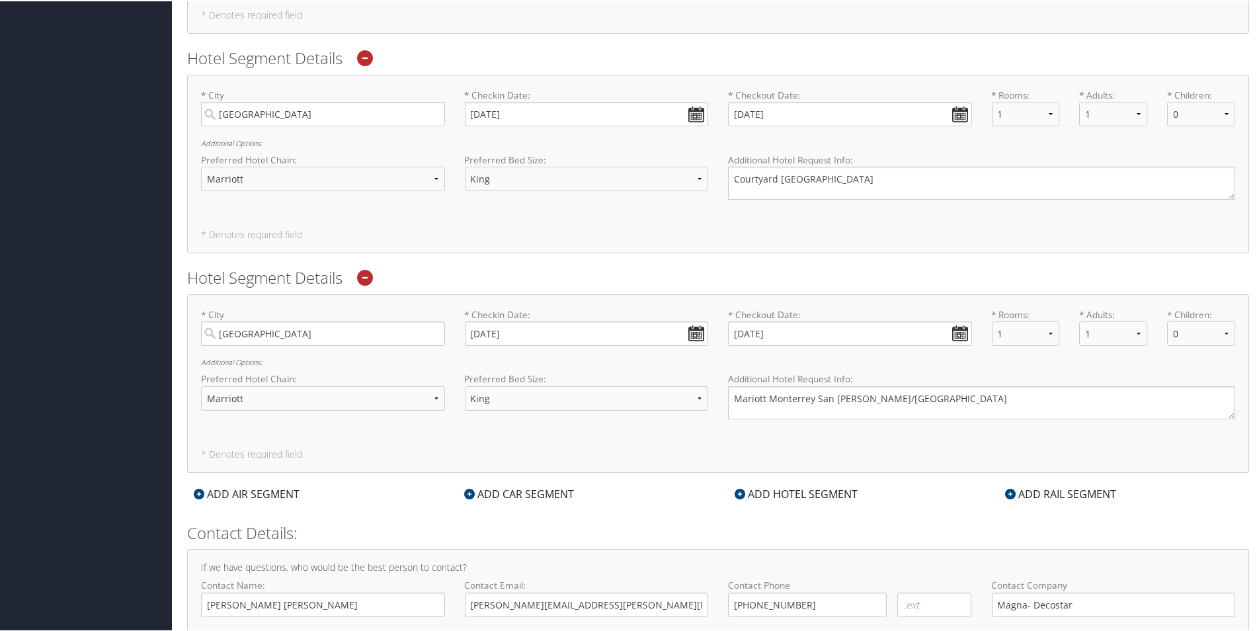
scroll to position [1309, 0]
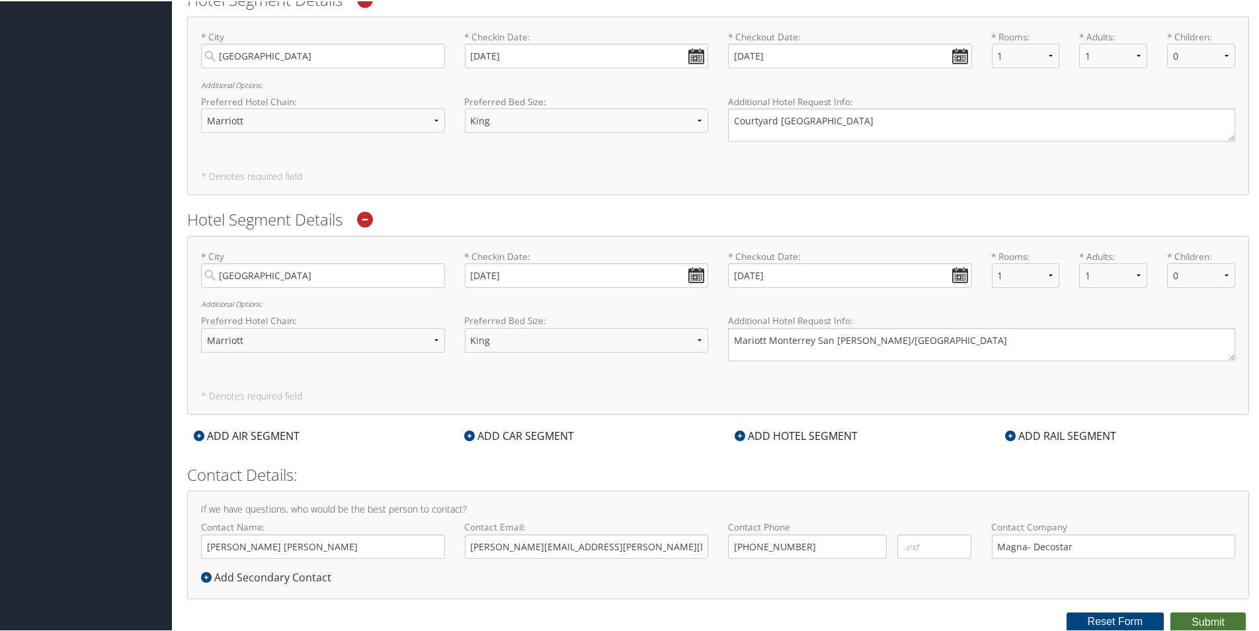
click at [1210, 618] on button "Submit" at bounding box center [1208, 621] width 75 height 20
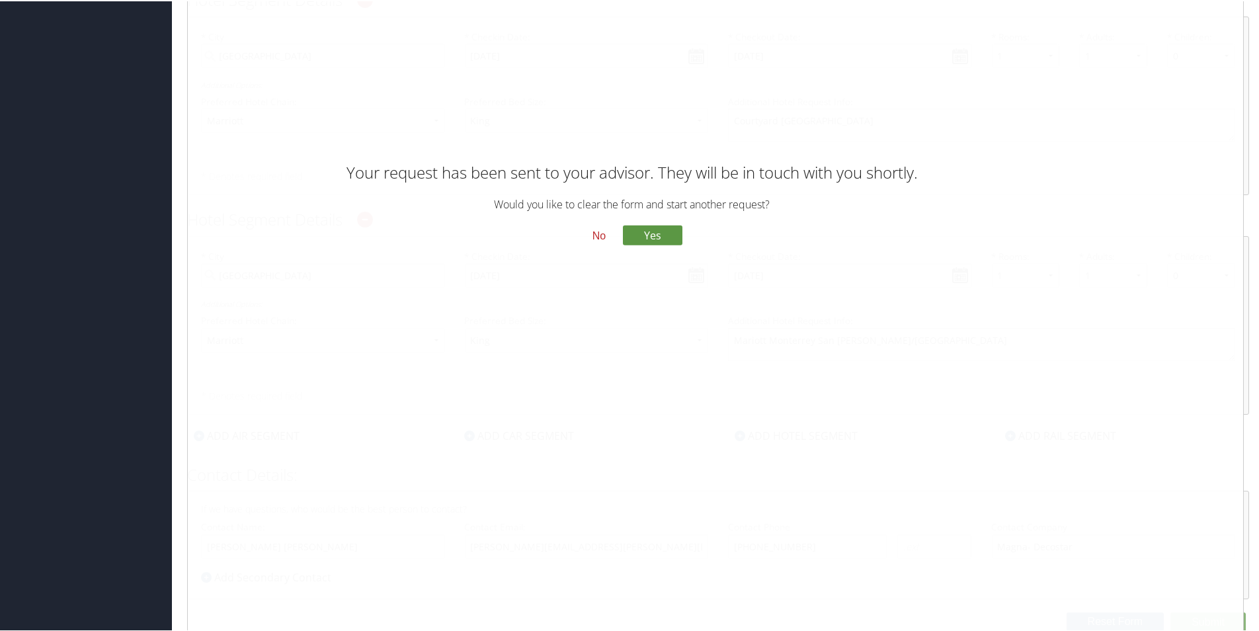
click at [597, 228] on button "No" at bounding box center [599, 235] width 34 height 22
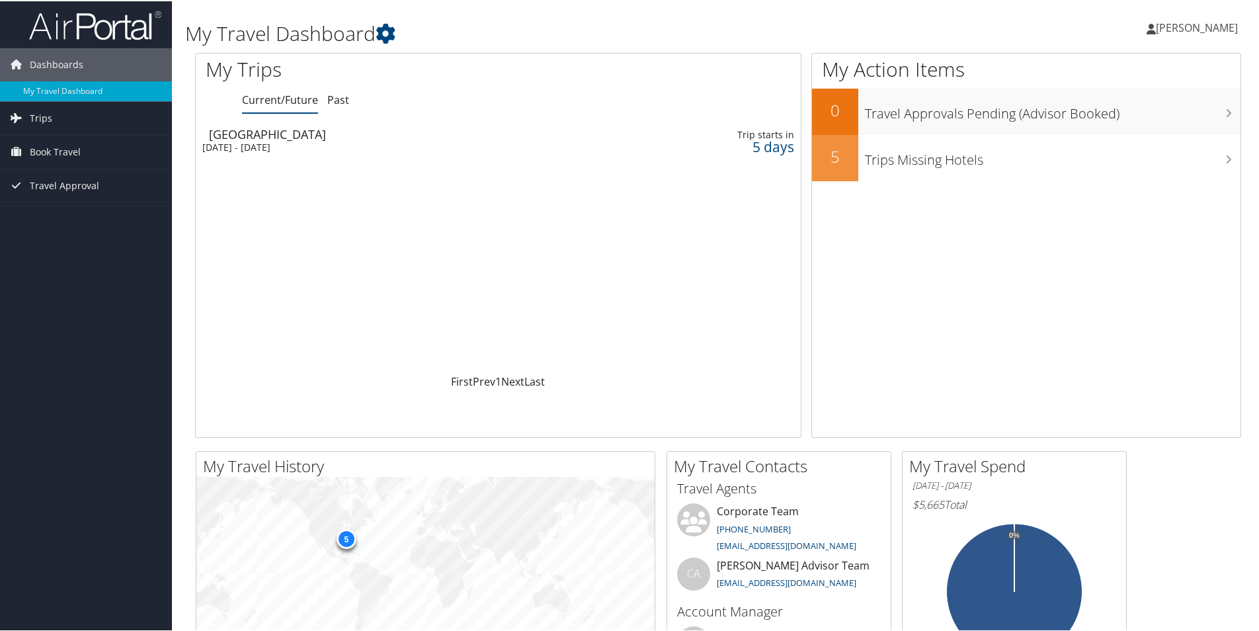
click at [1204, 34] on link "[PERSON_NAME]" at bounding box center [1199, 27] width 104 height 40
click at [1145, 113] on link "View Travel Profile" at bounding box center [1161, 117] width 147 height 22
click at [1190, 27] on span "[PERSON_NAME]" at bounding box center [1197, 26] width 82 height 15
click at [1136, 118] on link "View Travel Profile" at bounding box center [1161, 117] width 147 height 22
